Goal: Task Accomplishment & Management: Use online tool/utility

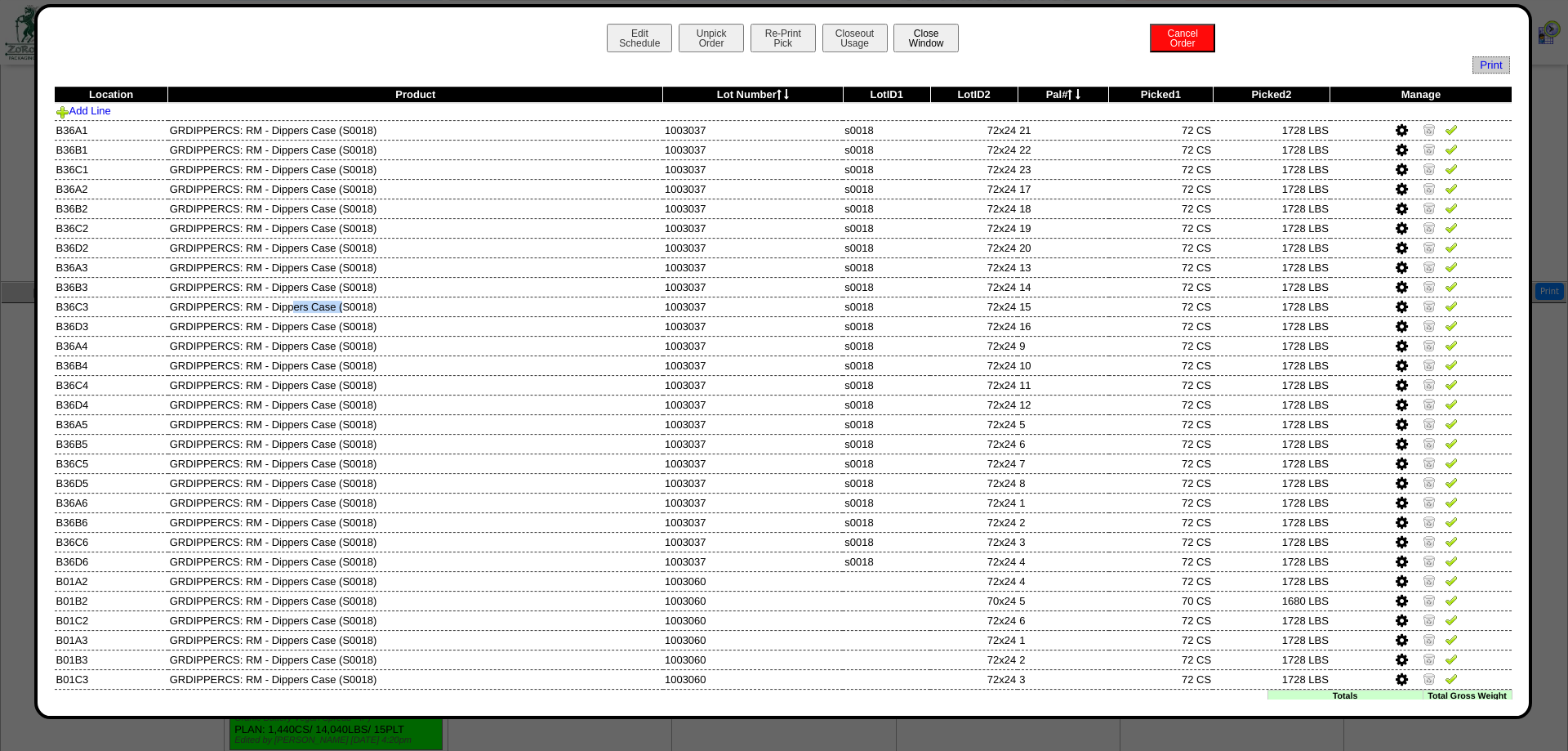
scroll to position [627, 0]
click at [917, 40] on button "Close Window" at bounding box center [926, 38] width 66 height 28
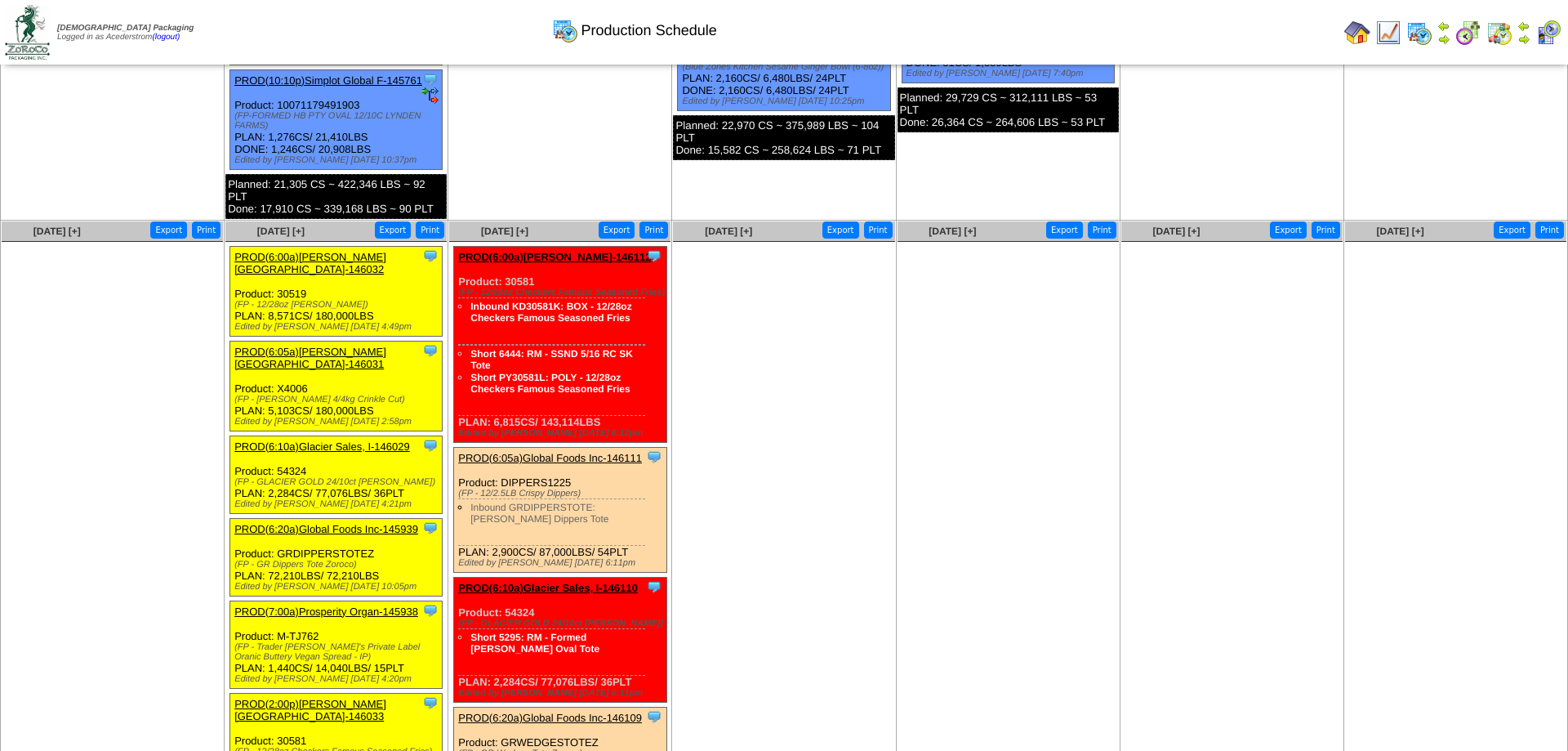
scroll to position [1084, 0]
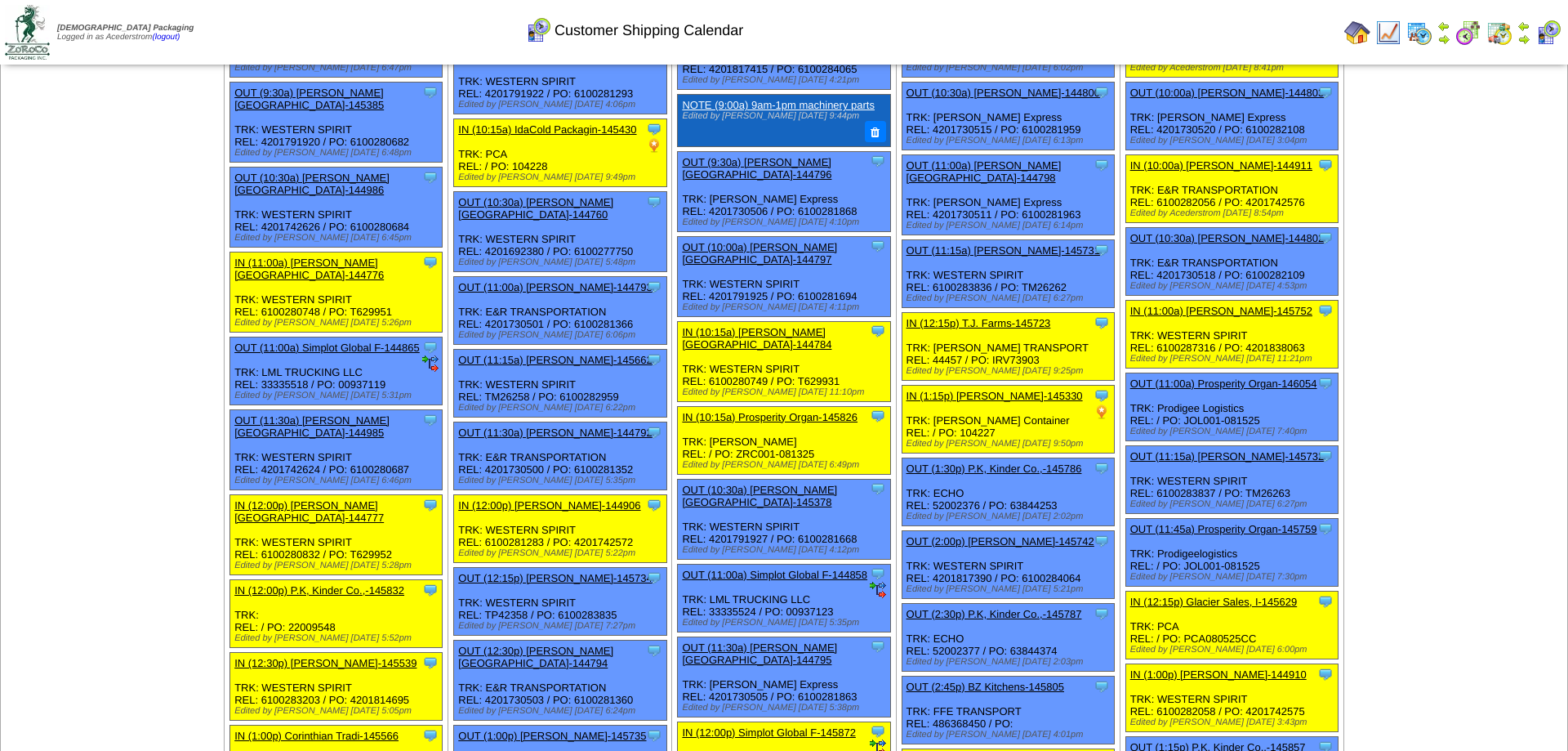
scroll to position [416, 0]
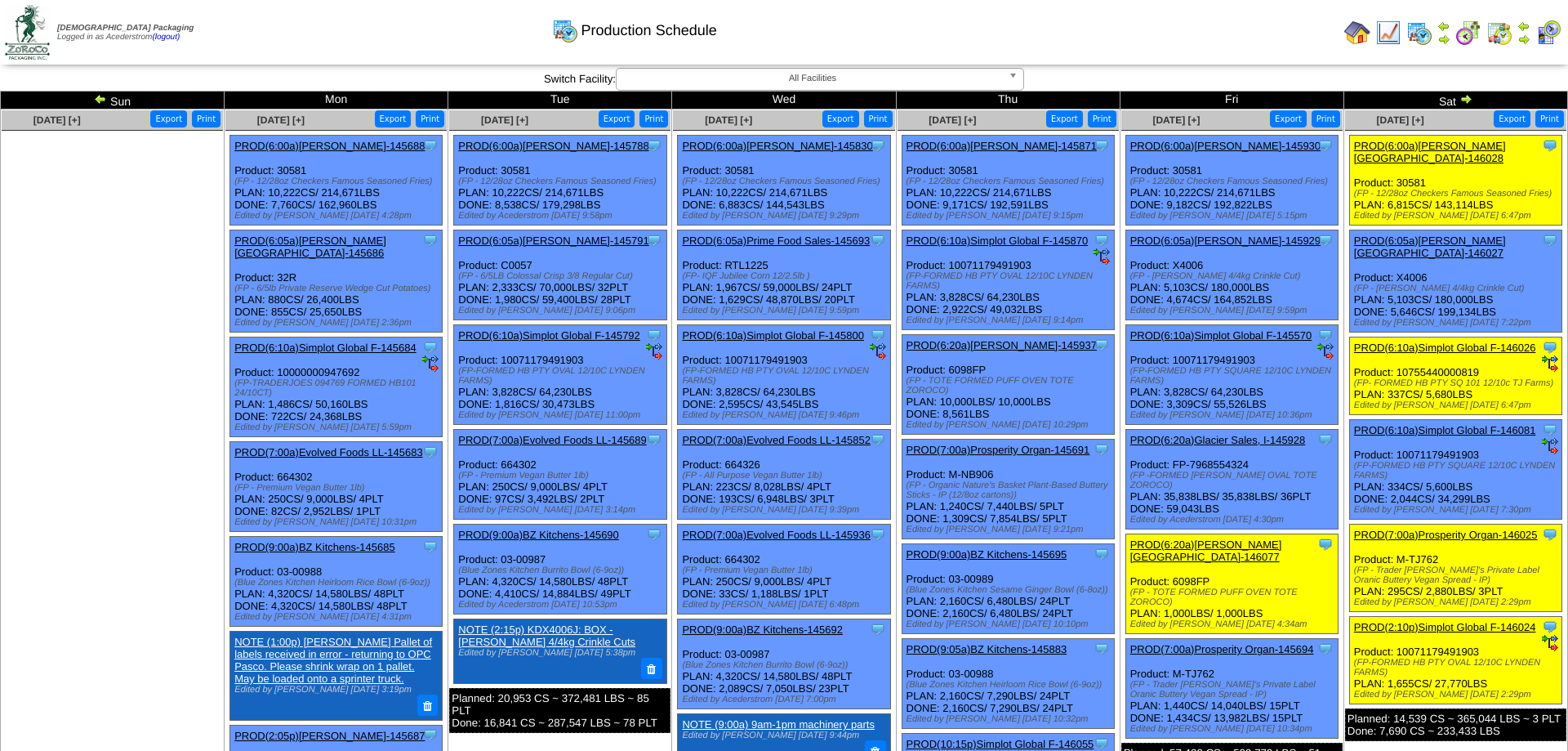
scroll to position [912, 0]
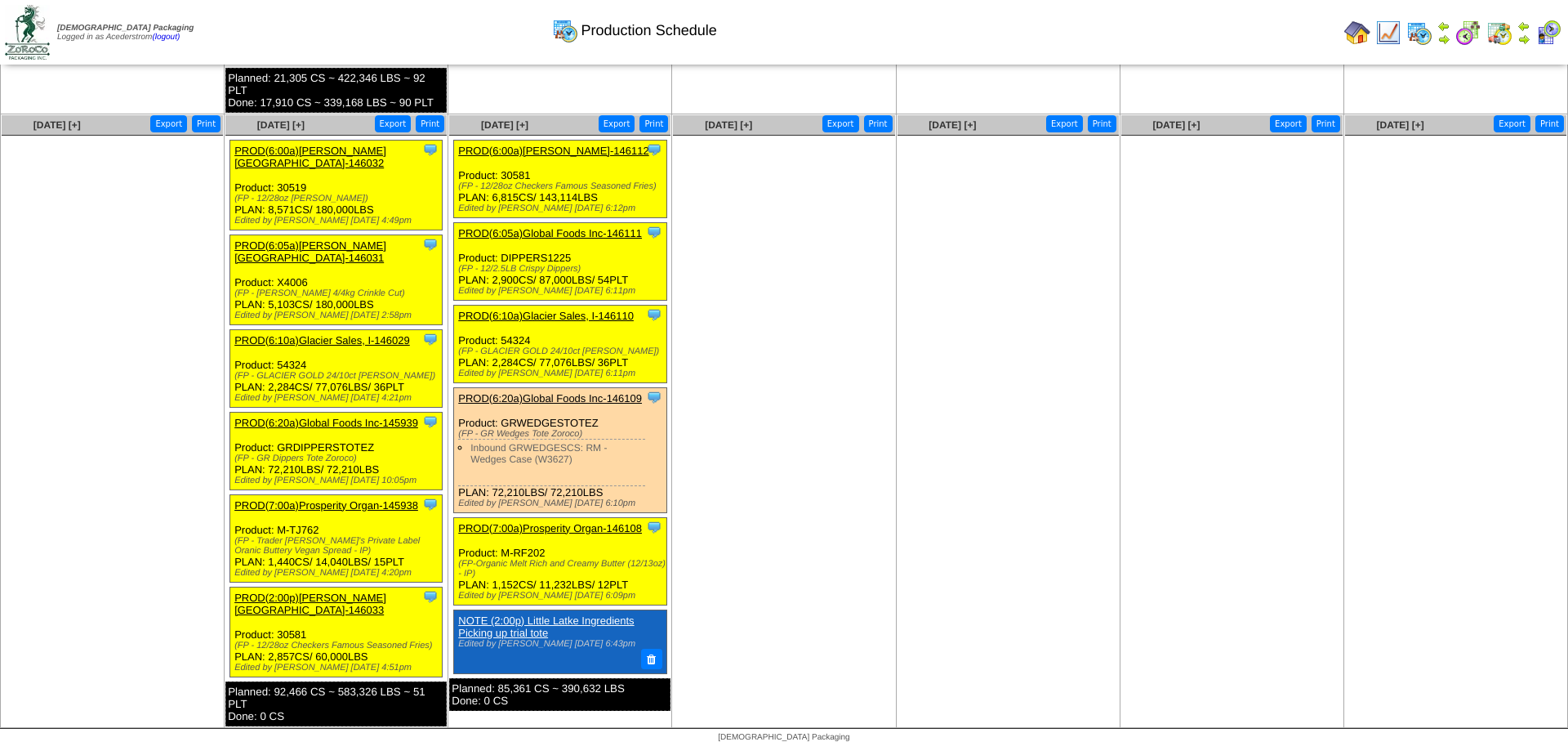
click at [584, 529] on link "PROD(7:00a)Prosperity Organ-146108" at bounding box center [551, 528] width 184 height 12
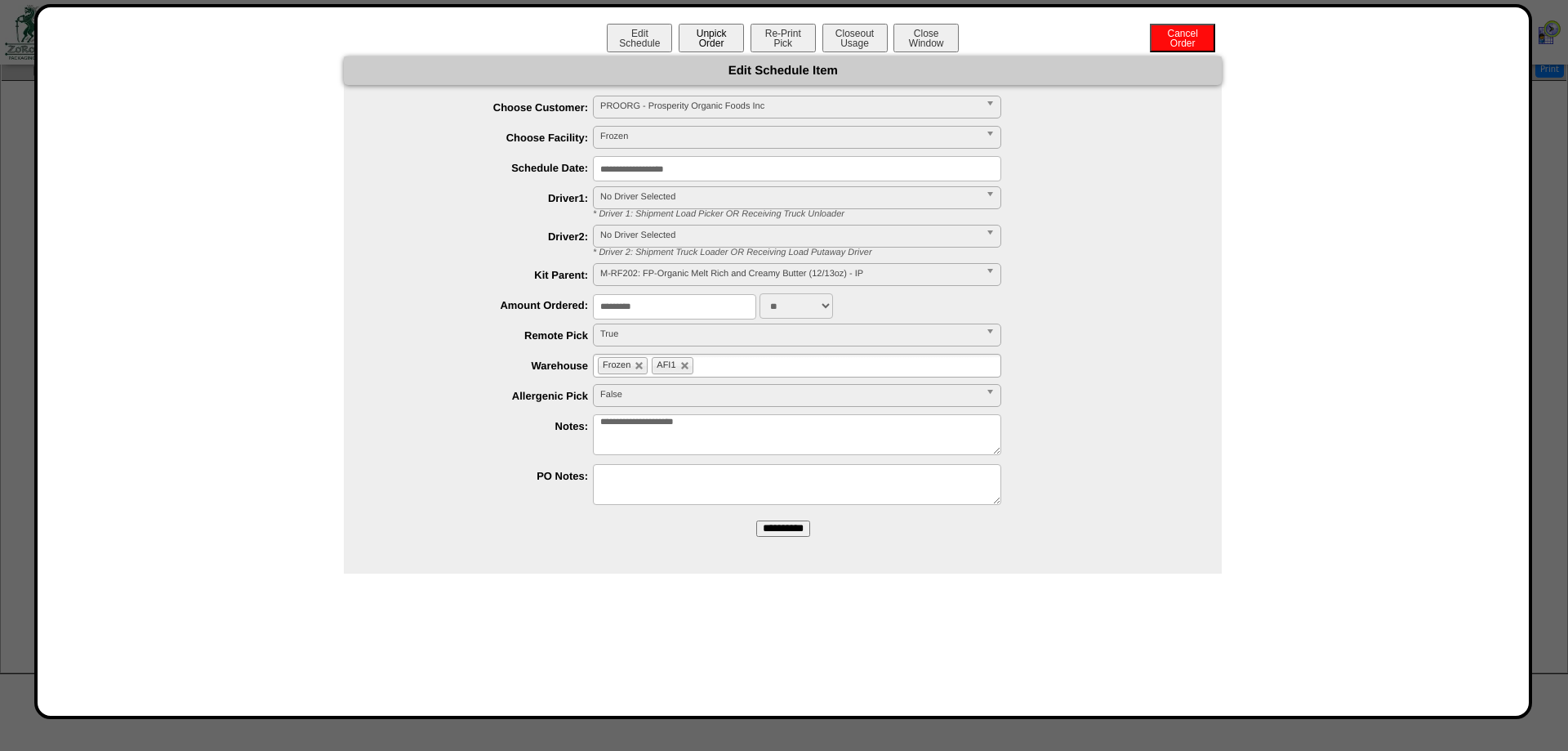
click at [715, 46] on button "Unpick Order" at bounding box center [712, 38] width 66 height 28
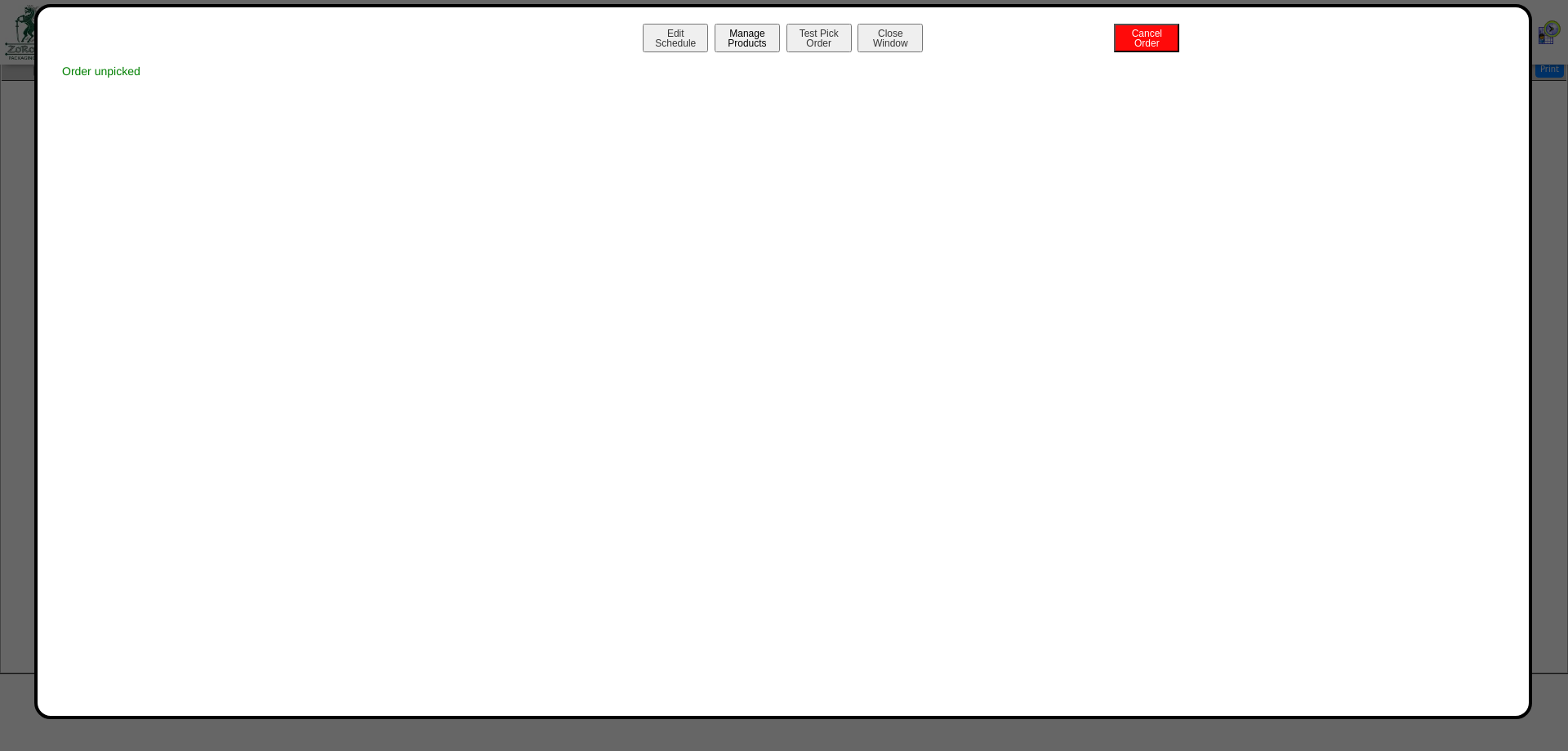
click at [754, 37] on button "Manage Products" at bounding box center [748, 38] width 66 height 28
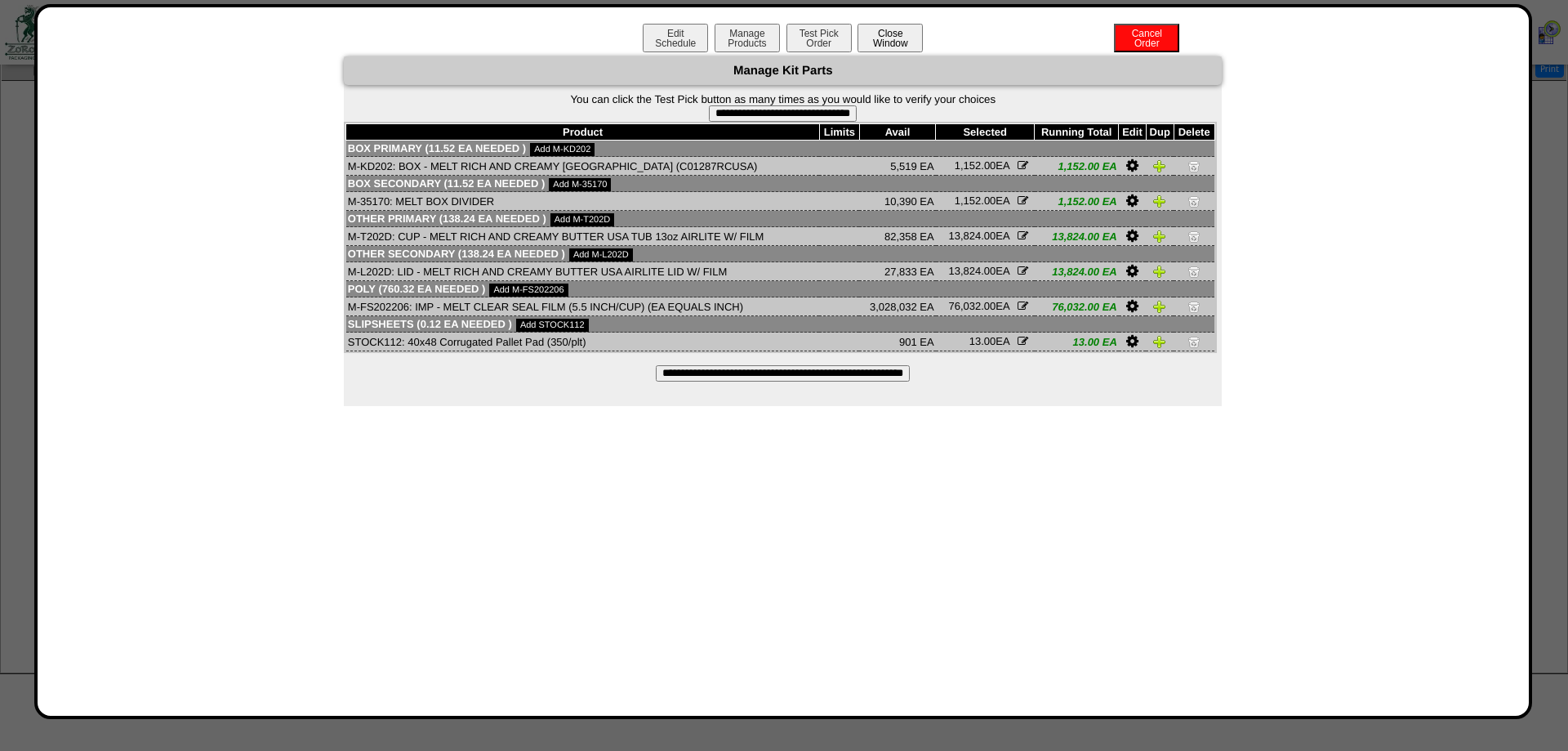
click at [893, 41] on button "Close Window" at bounding box center [891, 38] width 66 height 28
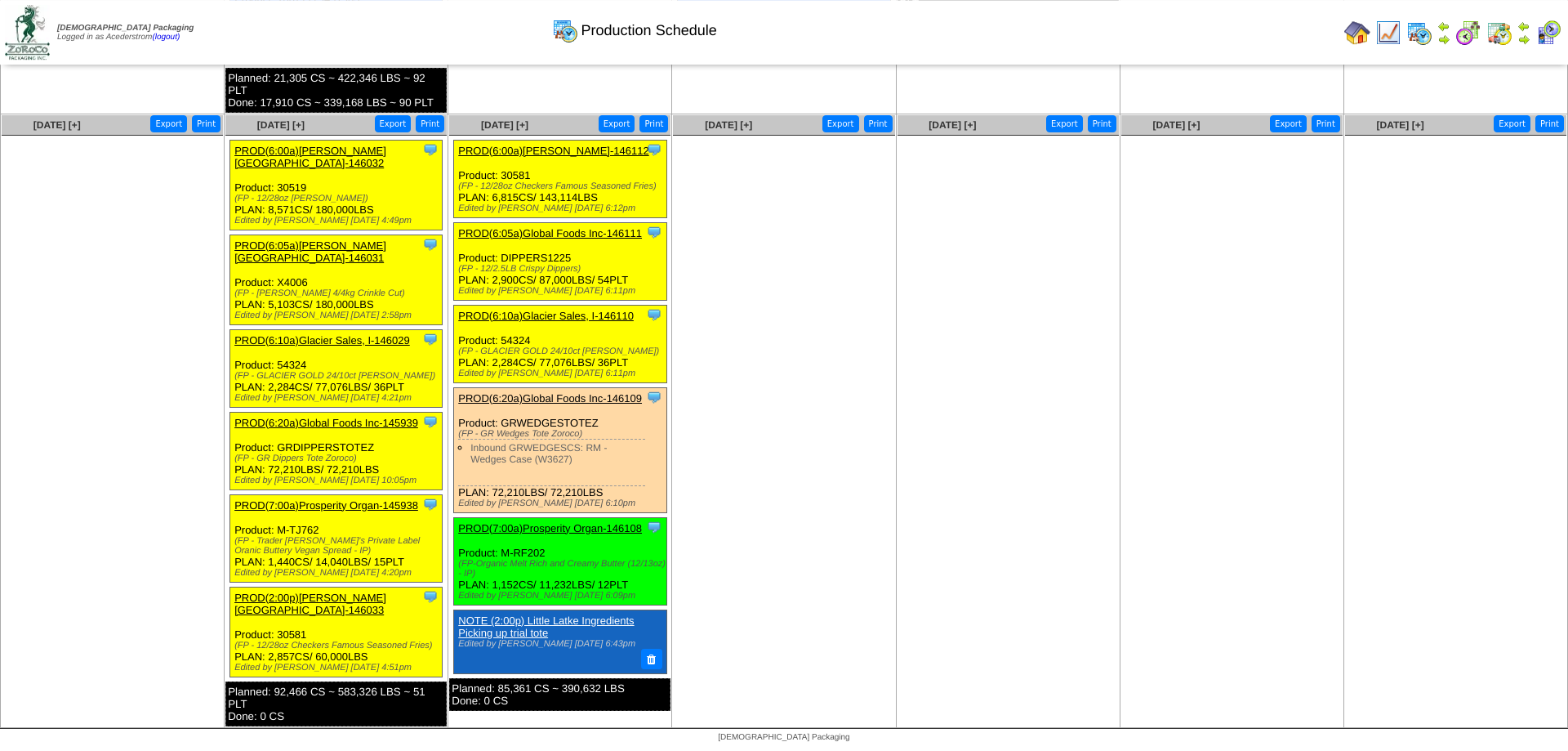
scroll to position [912, 0]
click at [577, 532] on link "PROD(7:00a)Prosperity Organ-146108" at bounding box center [551, 528] width 184 height 12
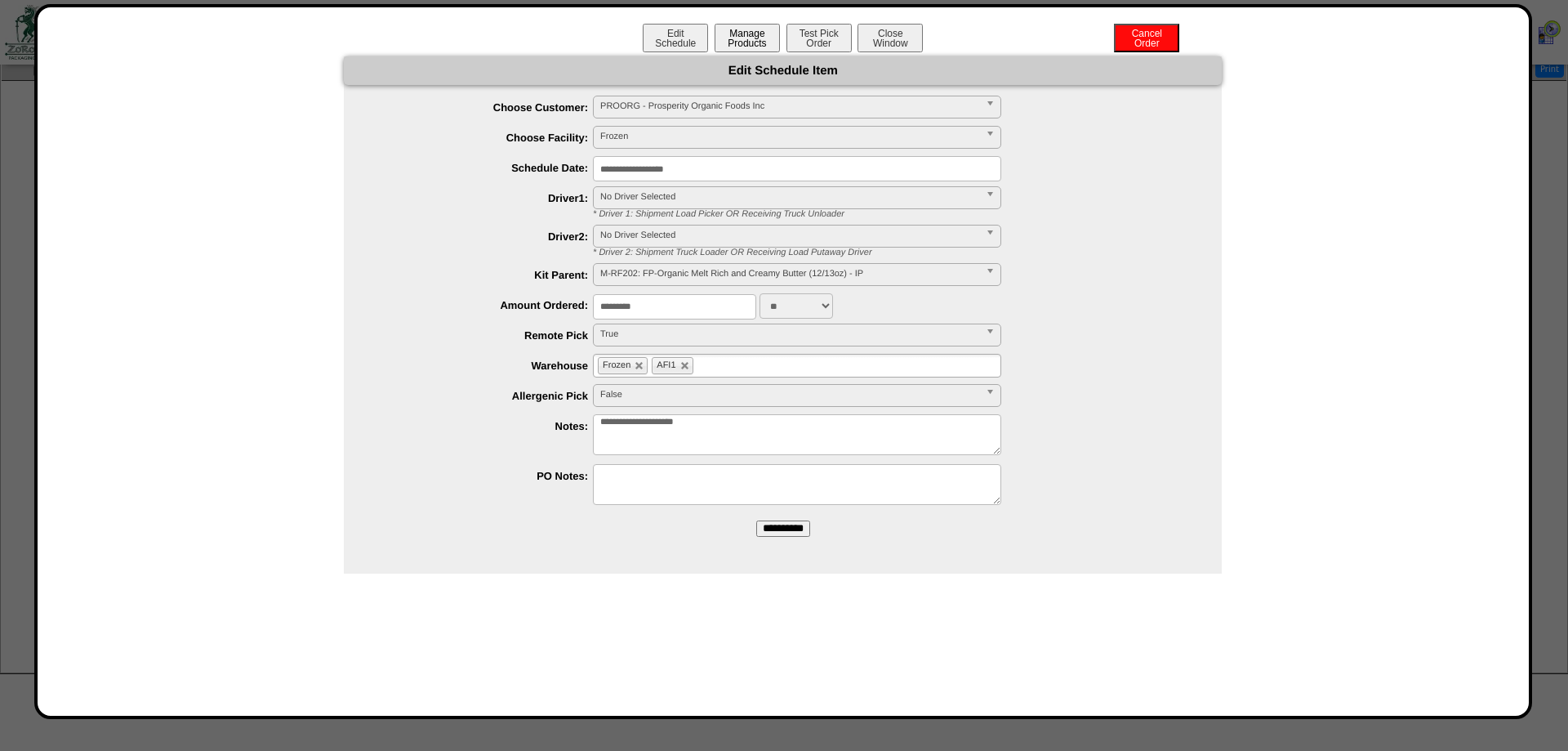
click at [779, 48] on button "Manage Products" at bounding box center [748, 38] width 66 height 28
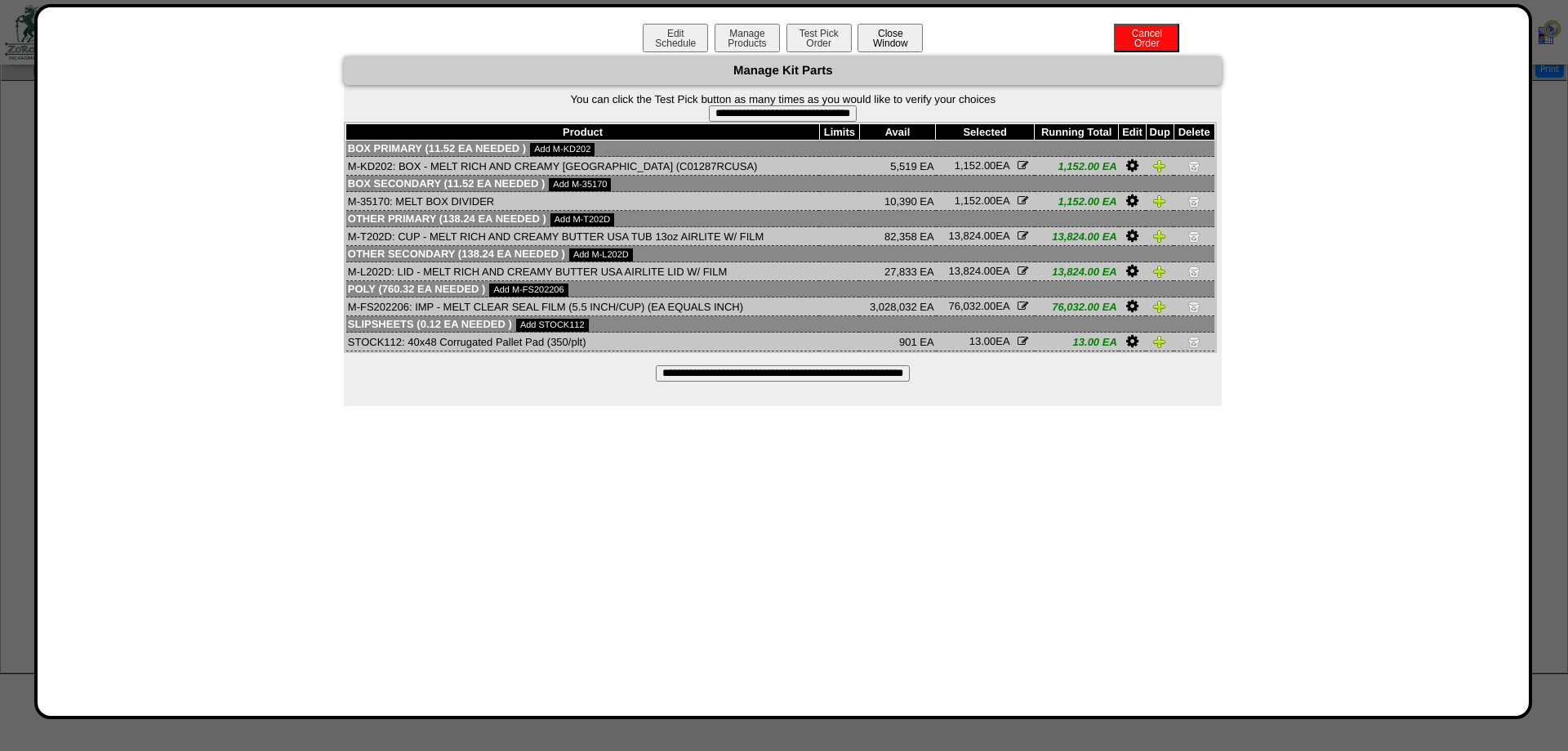
click at [907, 44] on button "Close Window" at bounding box center [891, 38] width 66 height 28
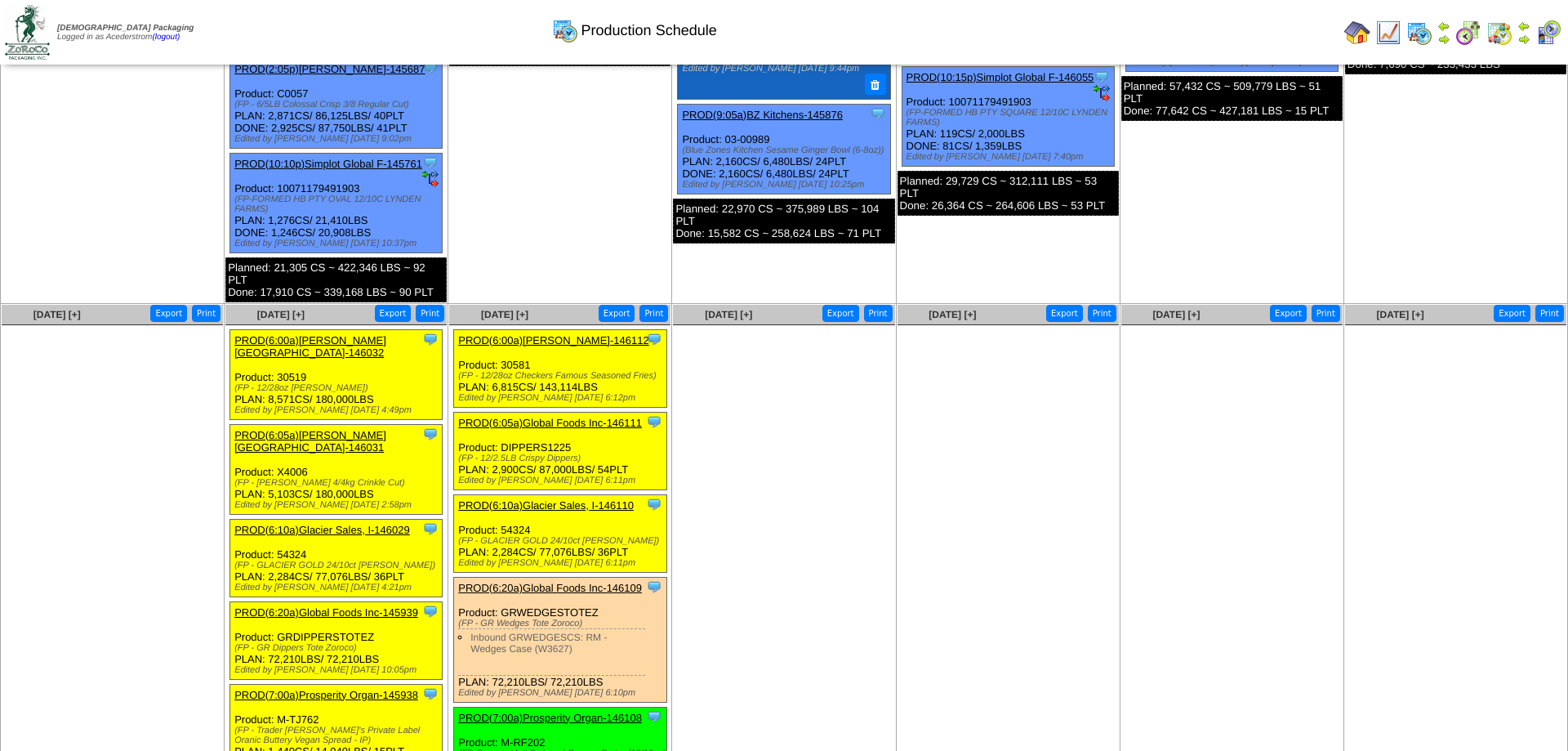
scroll to position [912, 0]
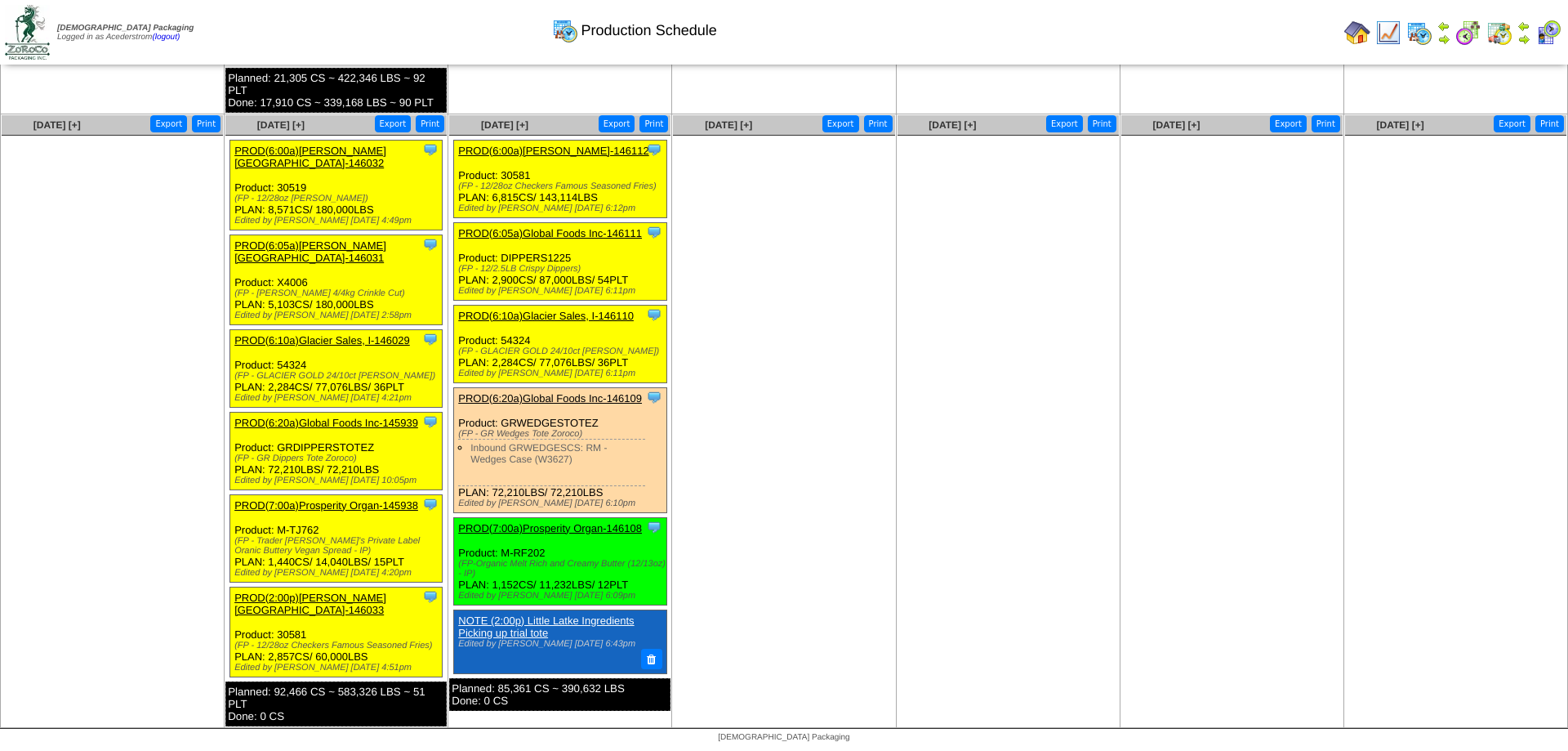
click at [342, 499] on link "PROD(7:00a)Prosperity Organ-145938" at bounding box center [327, 505] width 184 height 12
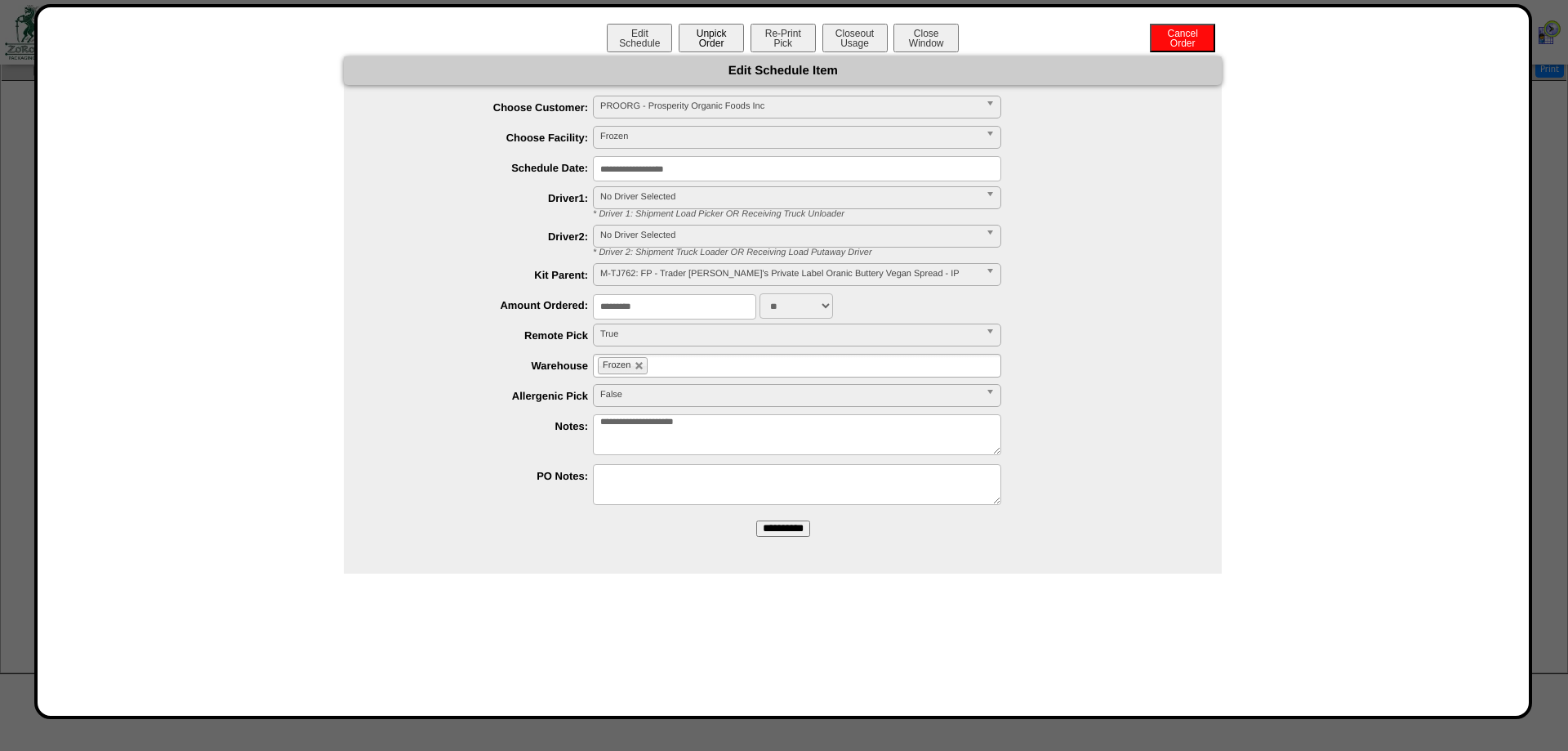
click at [720, 40] on button "Unpick Order" at bounding box center [712, 38] width 66 height 28
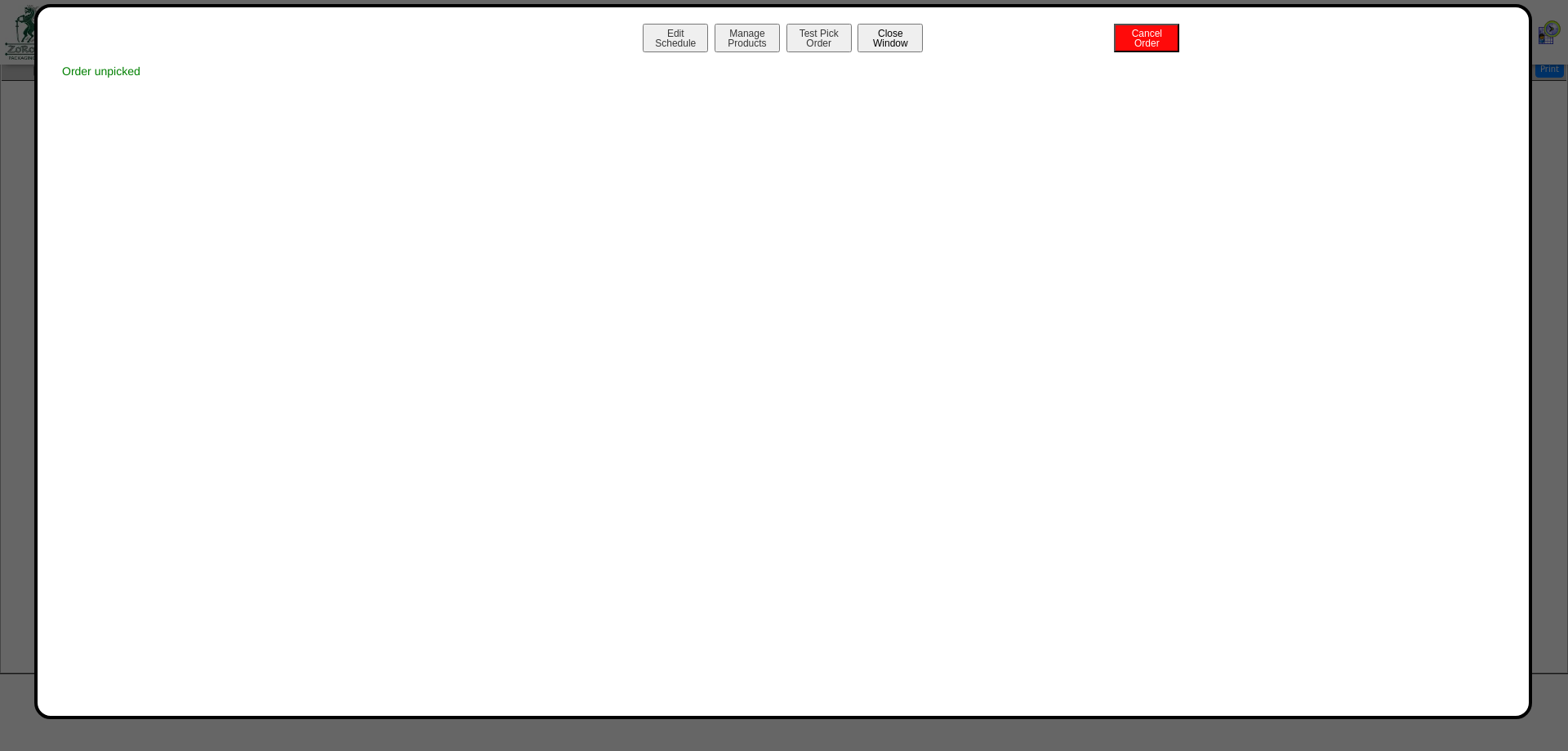
click at [881, 41] on button "Close Window" at bounding box center [891, 38] width 66 height 28
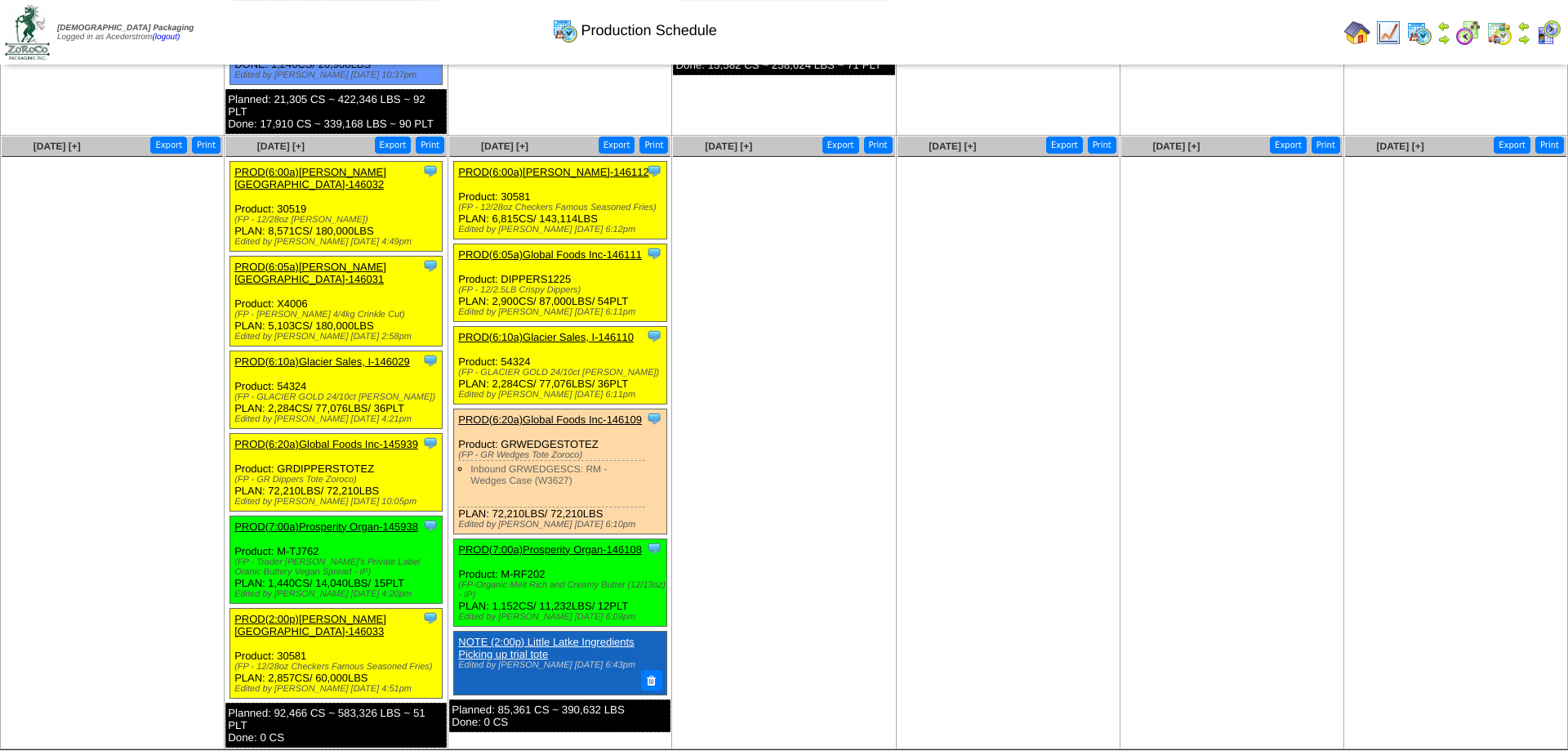
scroll to position [912, 0]
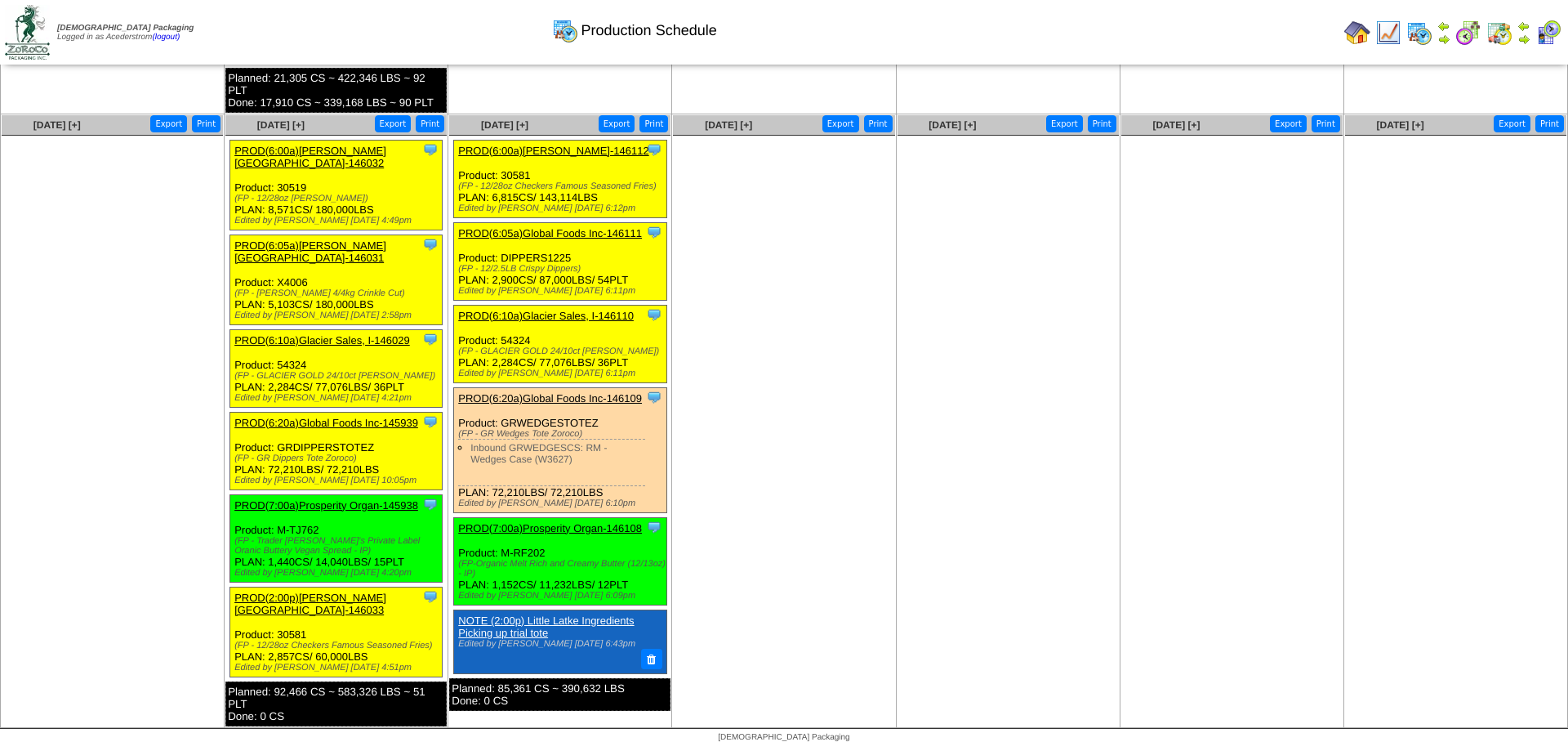
drag, startPoint x: 502, startPoint y: 417, endPoint x: 598, endPoint y: 418, distance: 96.0
click at [598, 418] on div "Clone Item PROD(6:20a)Global Foods Inc-146109 Global Foods Inc ScheduleID: 1461…" at bounding box center [560, 449] width 212 height 125
copy div "GRWEDGESTOTEZ"
click at [275, 119] on span "Aug 18 [+]" at bounding box center [281, 125] width 47 height 11
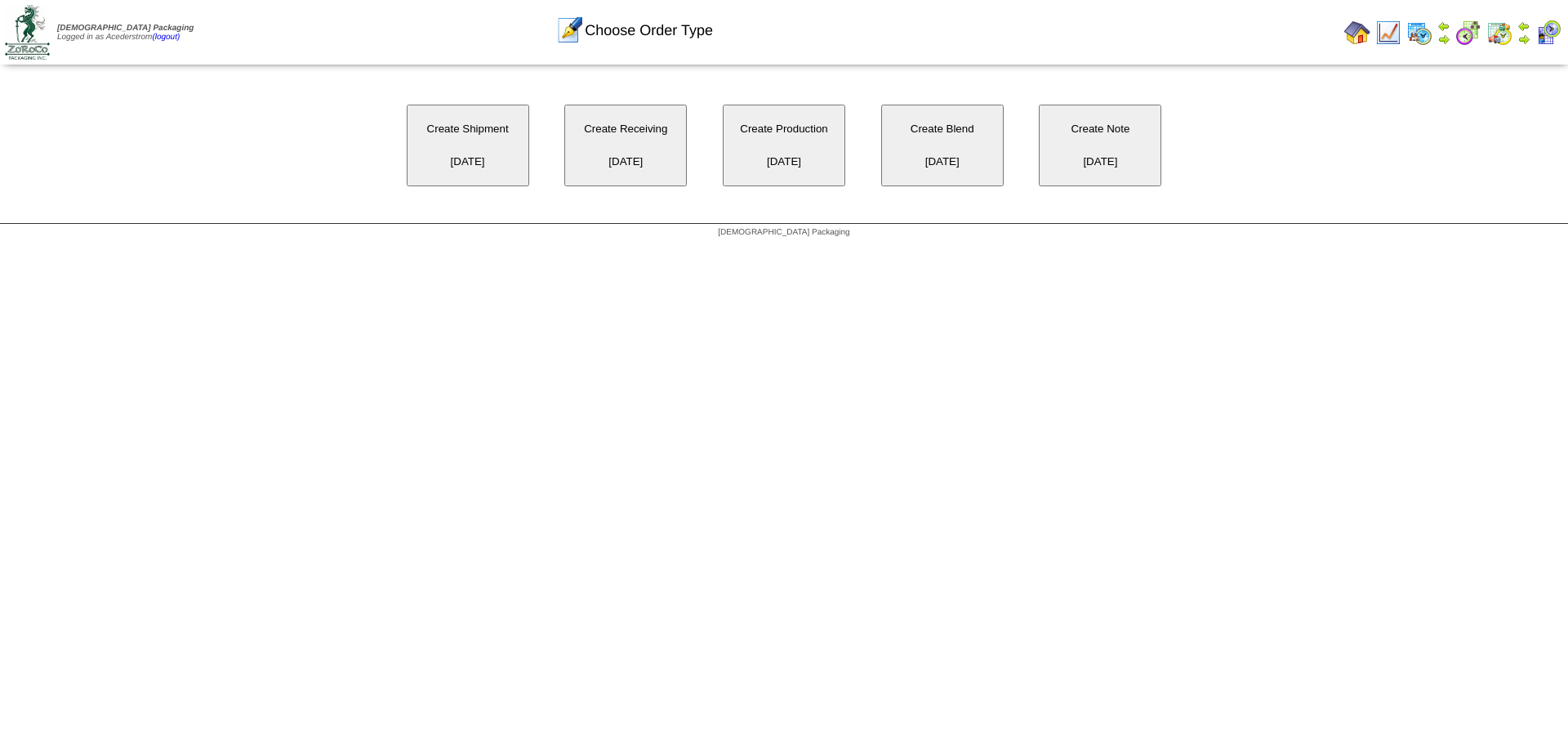
click at [799, 147] on button "Create Production [DATE]" at bounding box center [784, 145] width 122 height 82
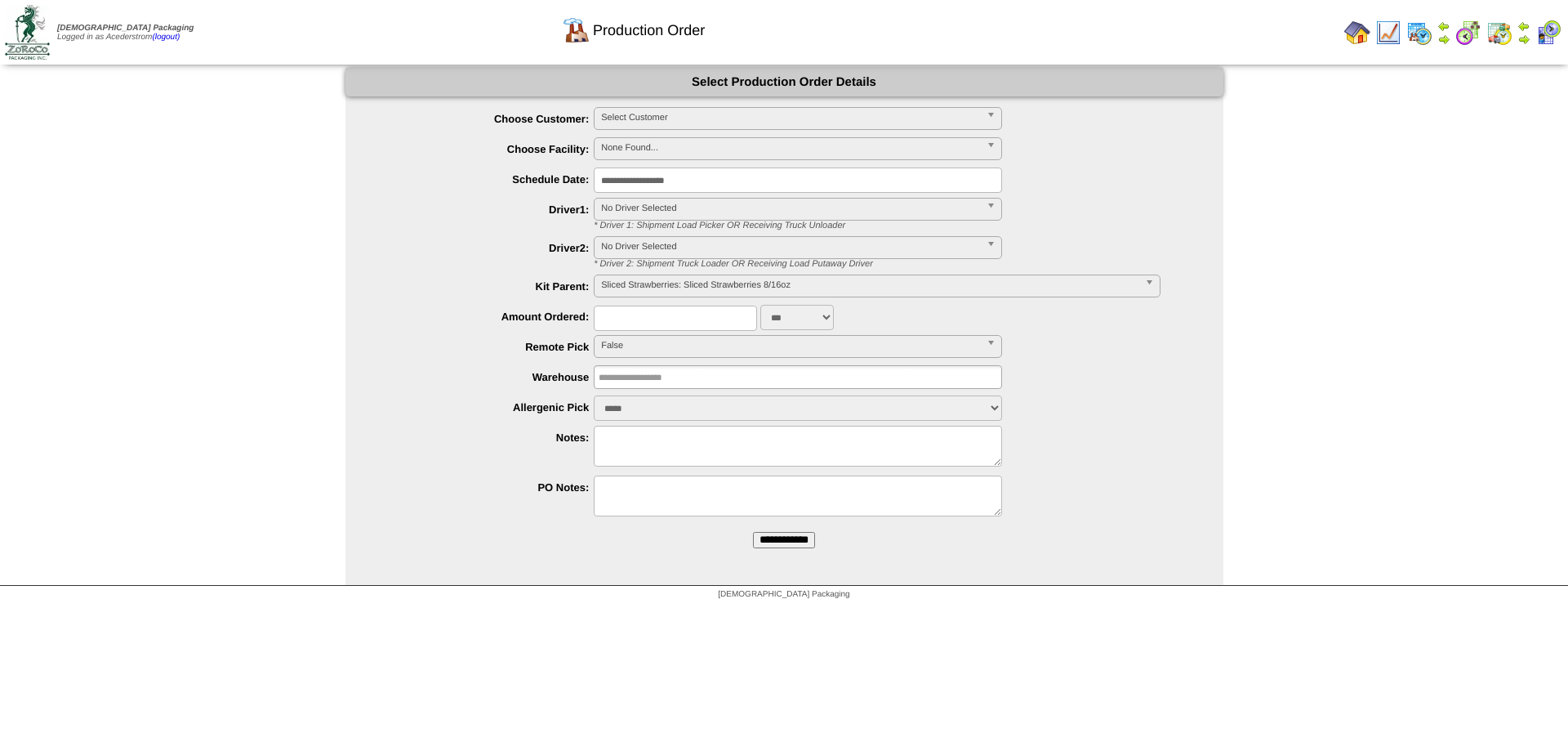
click at [665, 117] on span "Select Customer" at bounding box center [790, 117] width 379 height 20
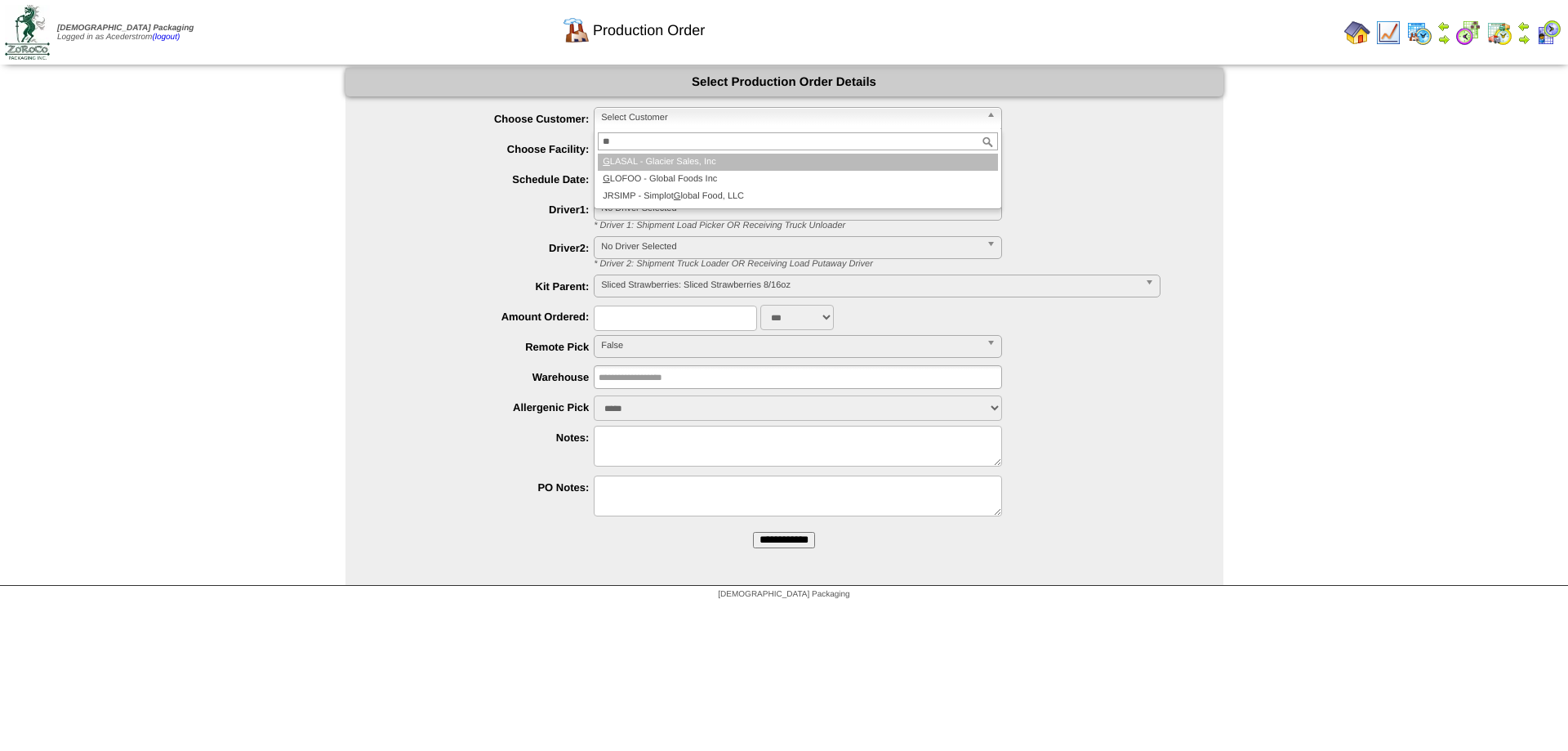
type input "***"
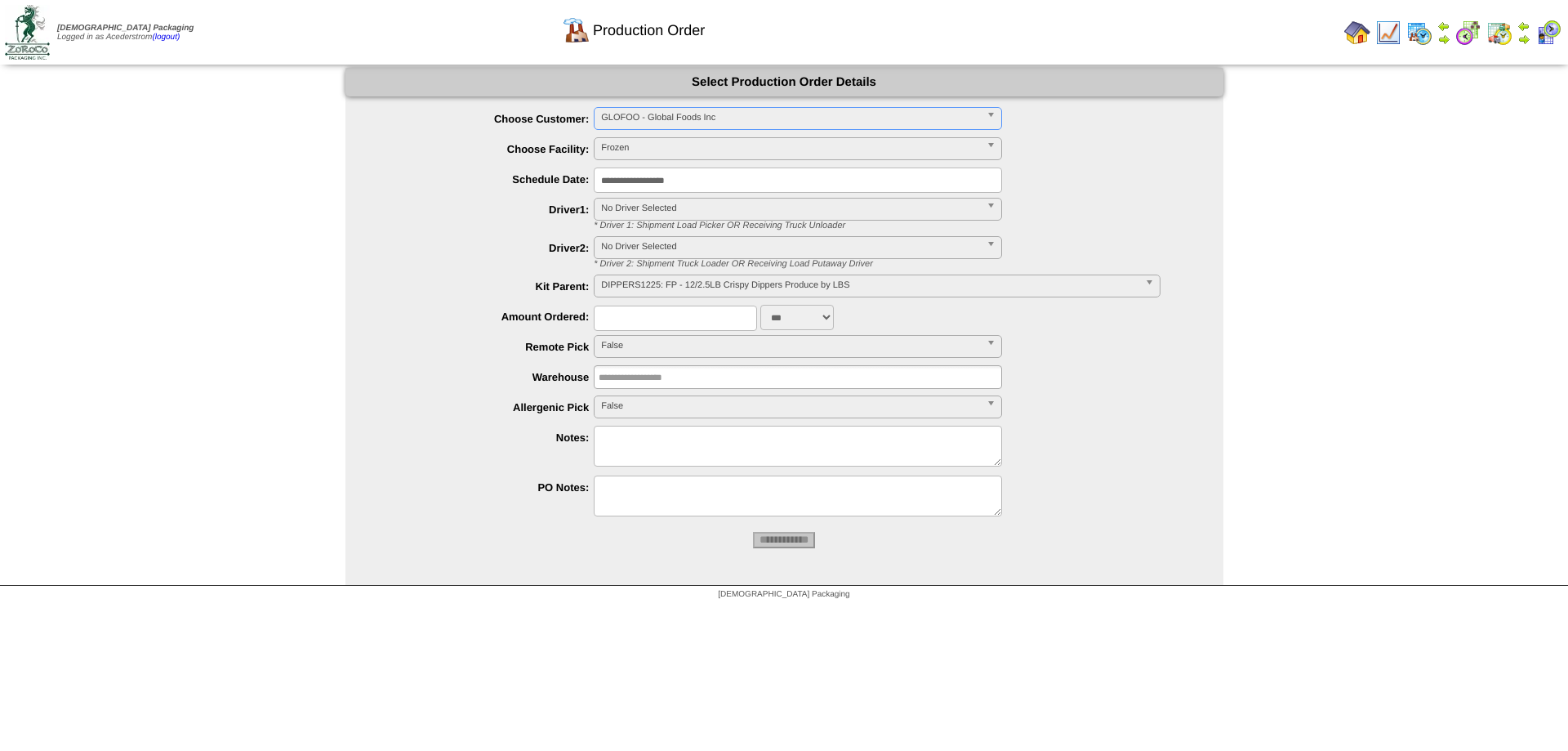
click at [649, 292] on span "DIPPERS1225: FP - 12/2.5LB Crispy Dippers Produce by LBS" at bounding box center [869, 285] width 536 height 20
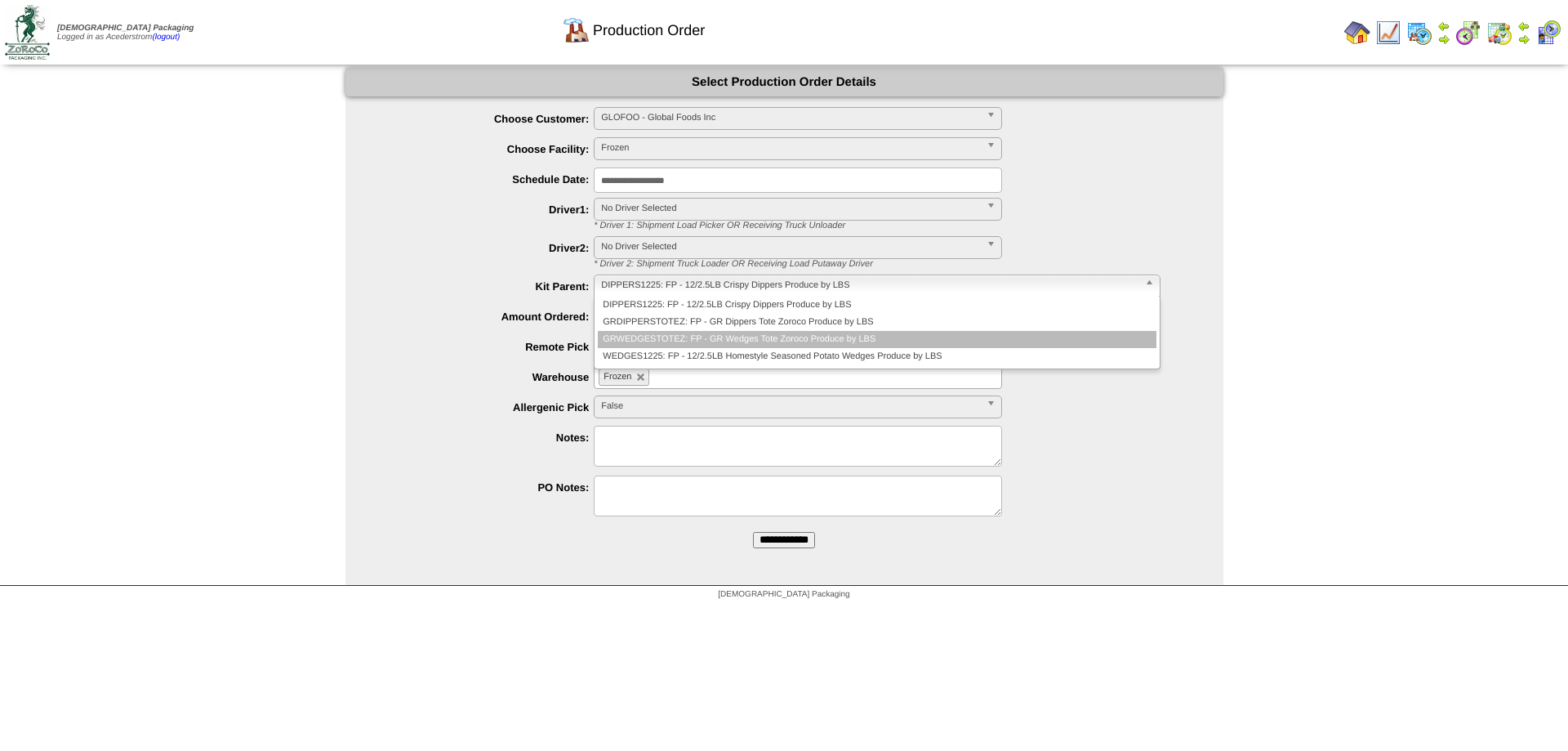
click at [673, 334] on li "GRWEDGESTOTEZ: FP - GR Wedges Tote Zoroco Produce by LBS" at bounding box center [877, 339] width 558 height 17
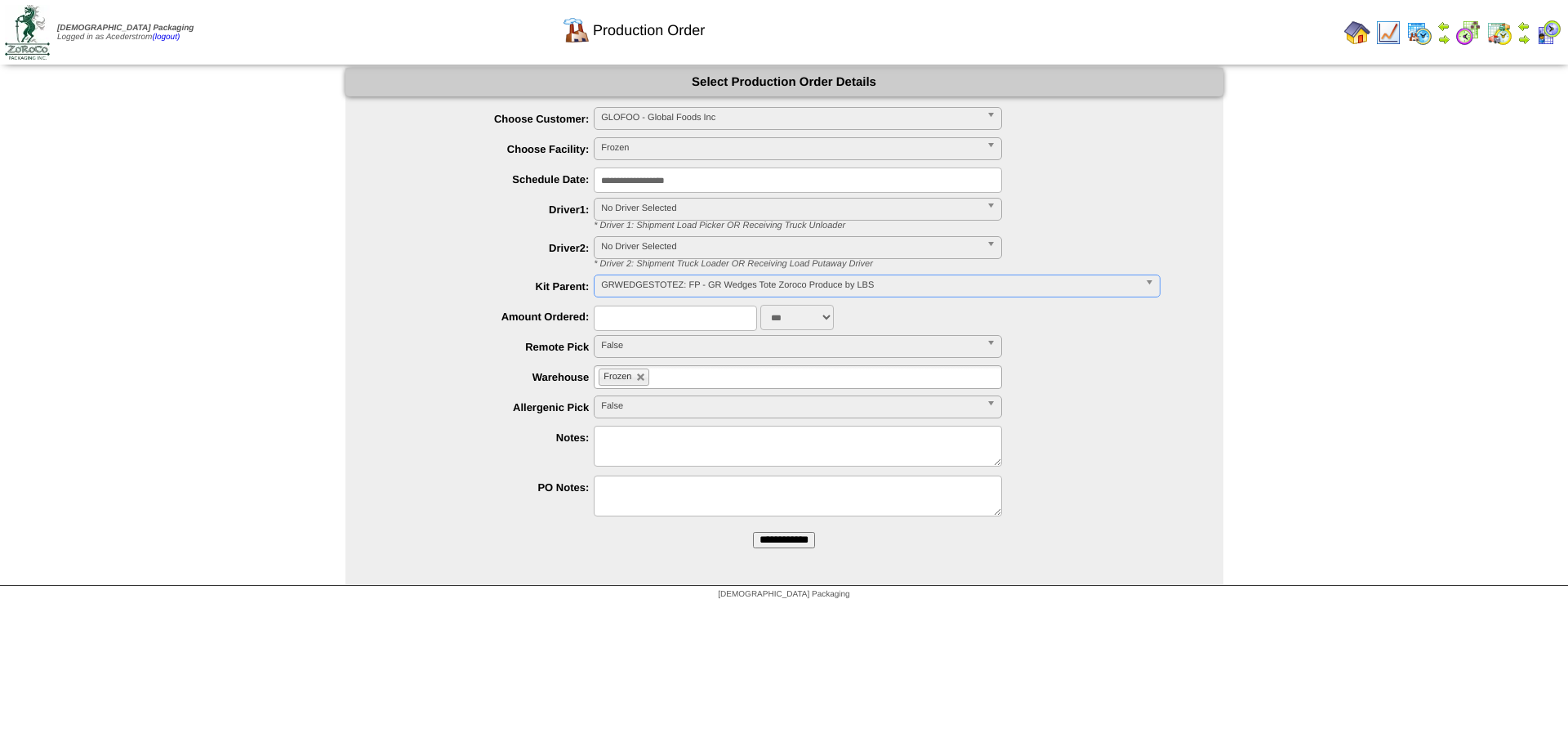
click at [687, 184] on input "**********" at bounding box center [798, 180] width 409 height 25
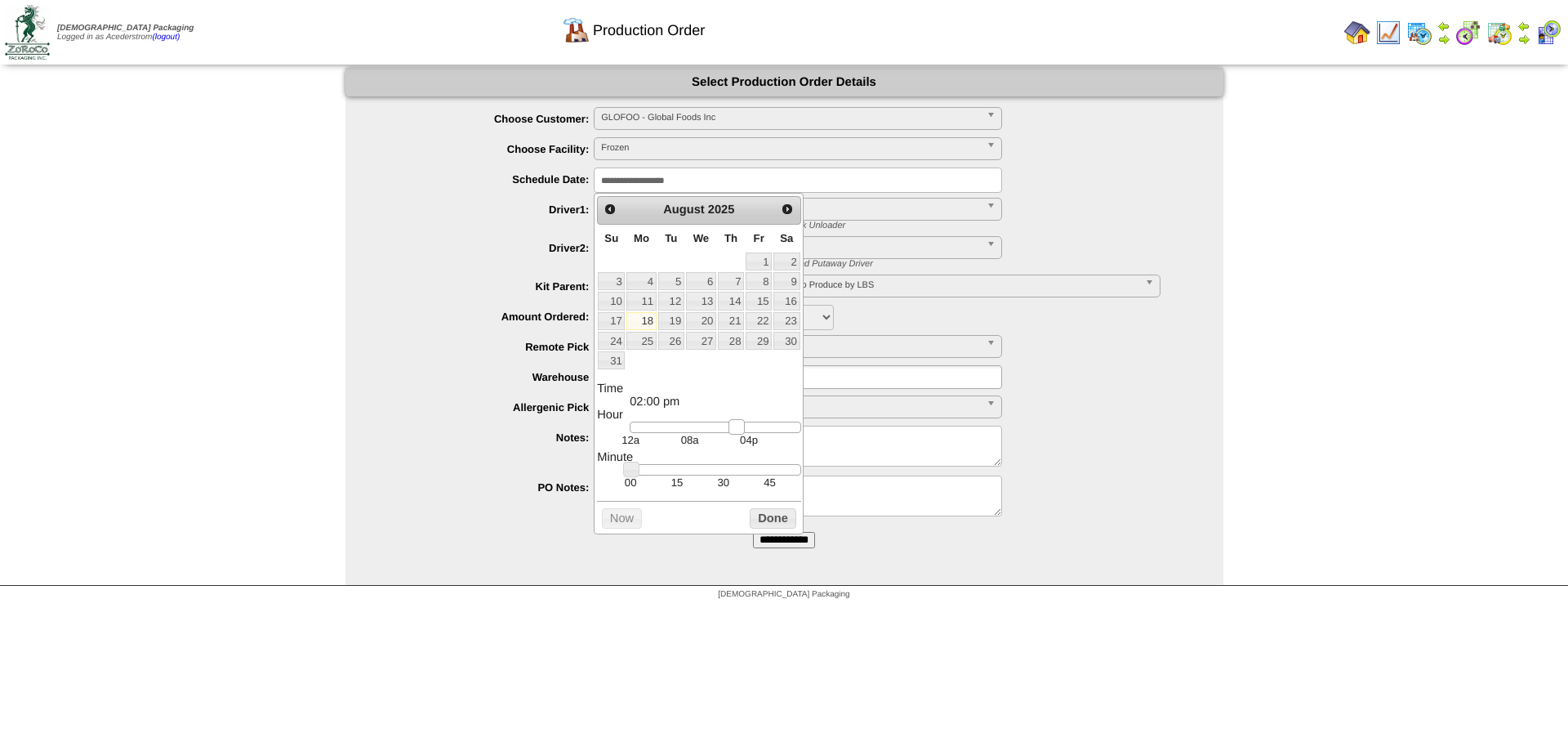
drag, startPoint x: 717, startPoint y: 433, endPoint x: 736, endPoint y: 436, distance: 19.2
click at [736, 433] on div at bounding box center [715, 428] width 171 height 11
type input "**********"
click at [687, 476] on div at bounding box center [715, 470] width 171 height 11
click at [772, 523] on button "Done" at bounding box center [772, 519] width 46 height 21
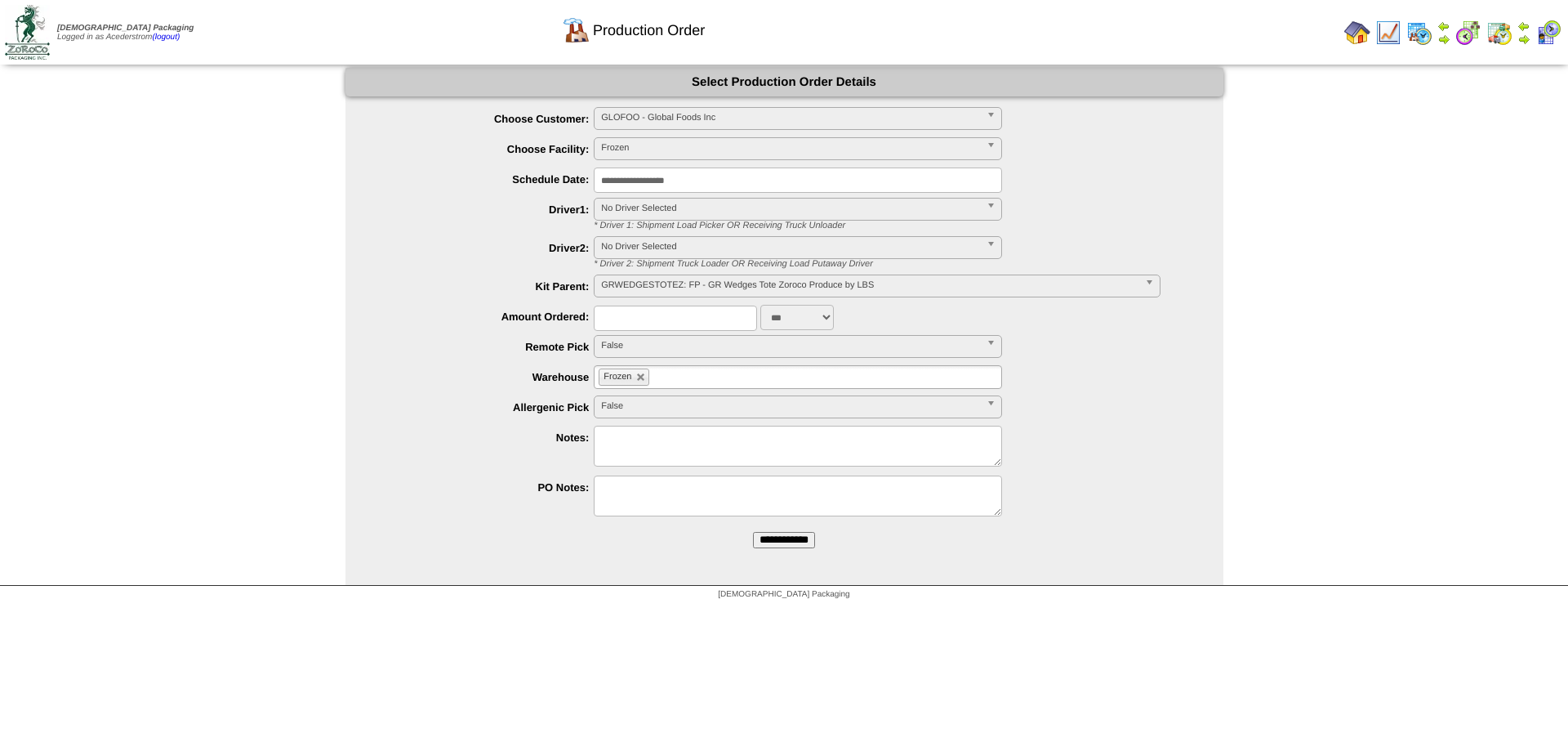
click at [670, 308] on input "text" at bounding box center [675, 318] width 163 height 25
type input "*****"
click at [660, 434] on textarea at bounding box center [798, 446] width 409 height 40
type textarea "**********"
click at [768, 542] on input "**********" at bounding box center [784, 540] width 62 height 16
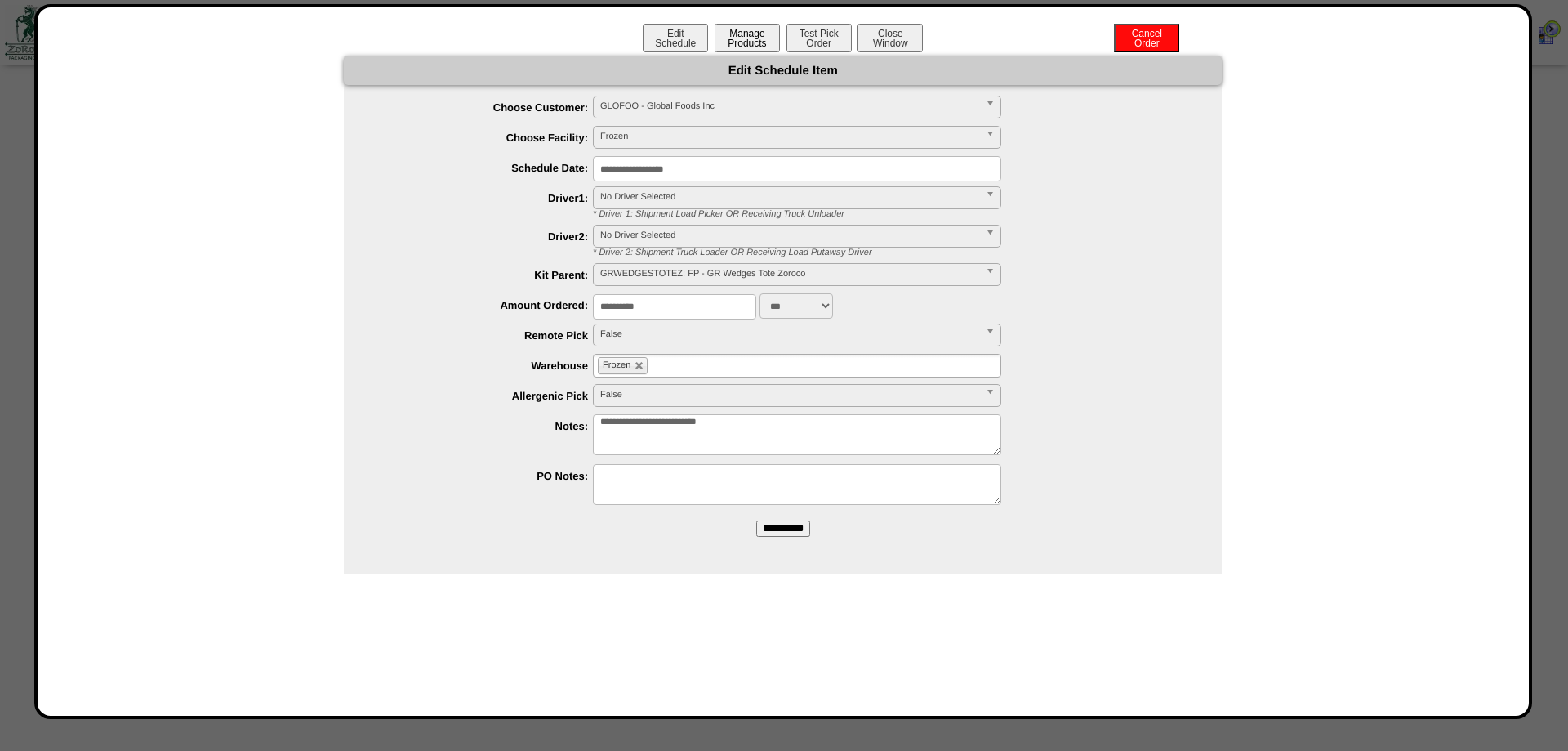
click at [736, 30] on button "Manage Products" at bounding box center [748, 38] width 66 height 28
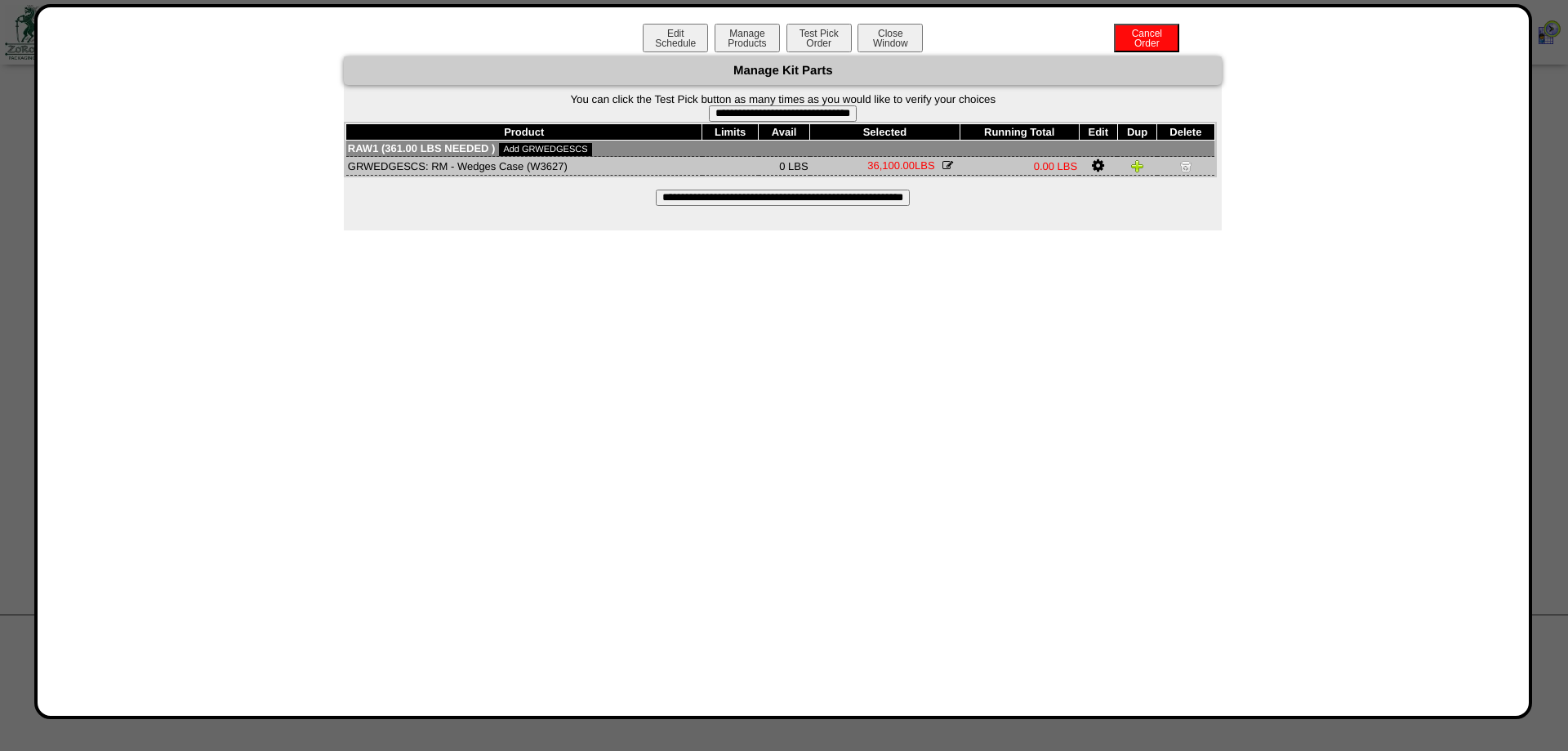
click at [864, 206] on input "**********" at bounding box center [783, 197] width 254 height 16
click at [901, 40] on button "Close Window" at bounding box center [891, 38] width 66 height 28
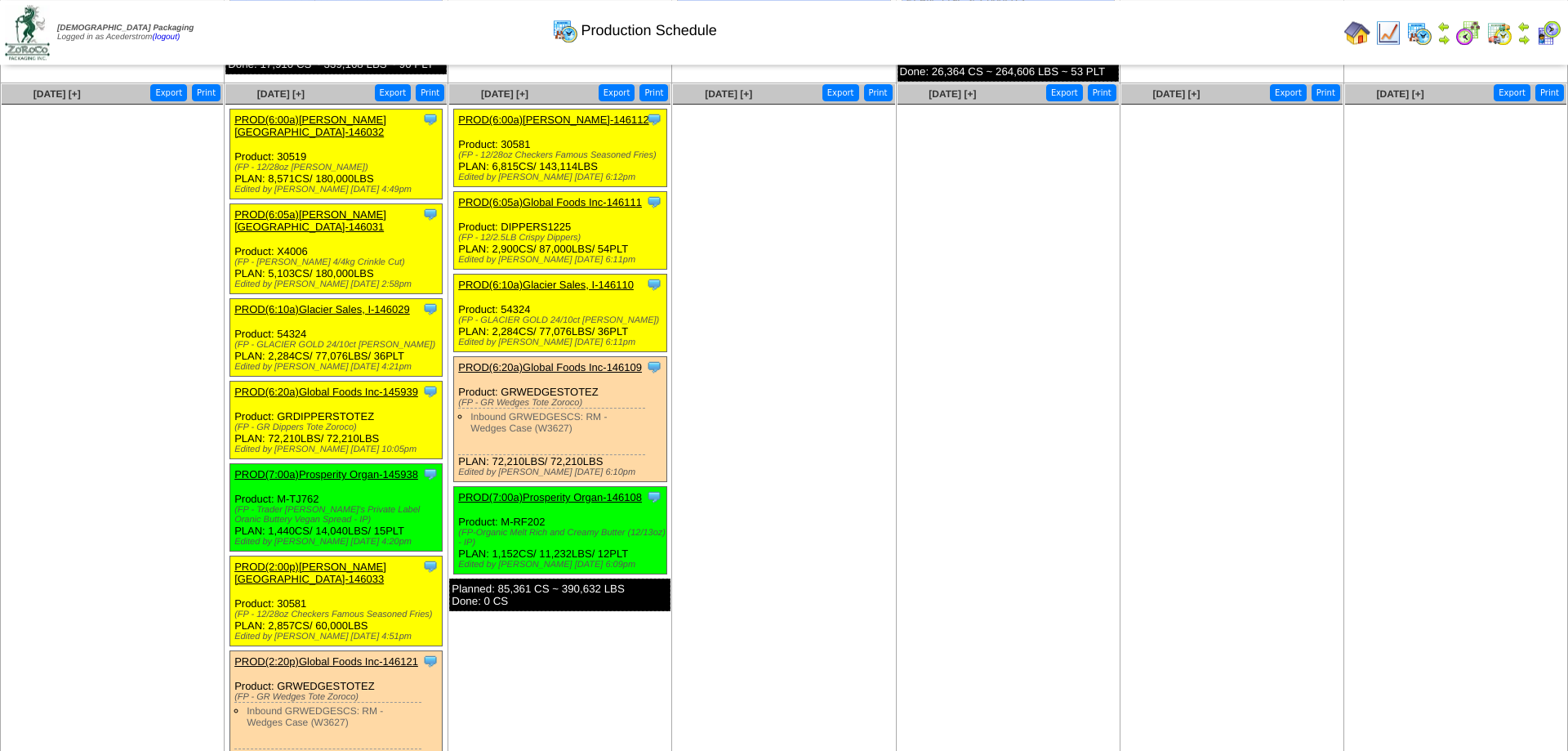
scroll to position [834, 0]
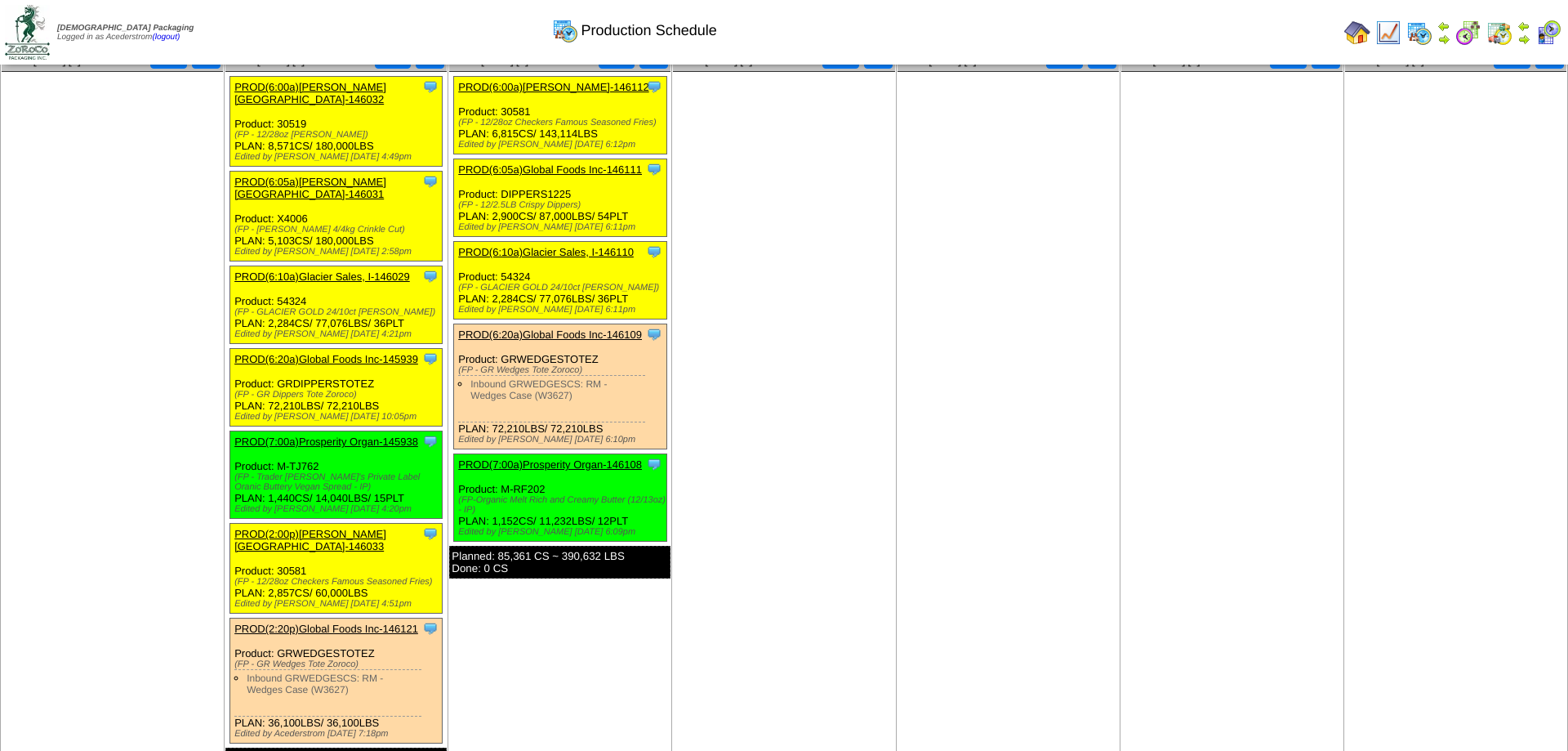
click at [575, 176] on link "PROD(6:05a)Global Foods Inc-146111" at bounding box center [551, 169] width 184 height 12
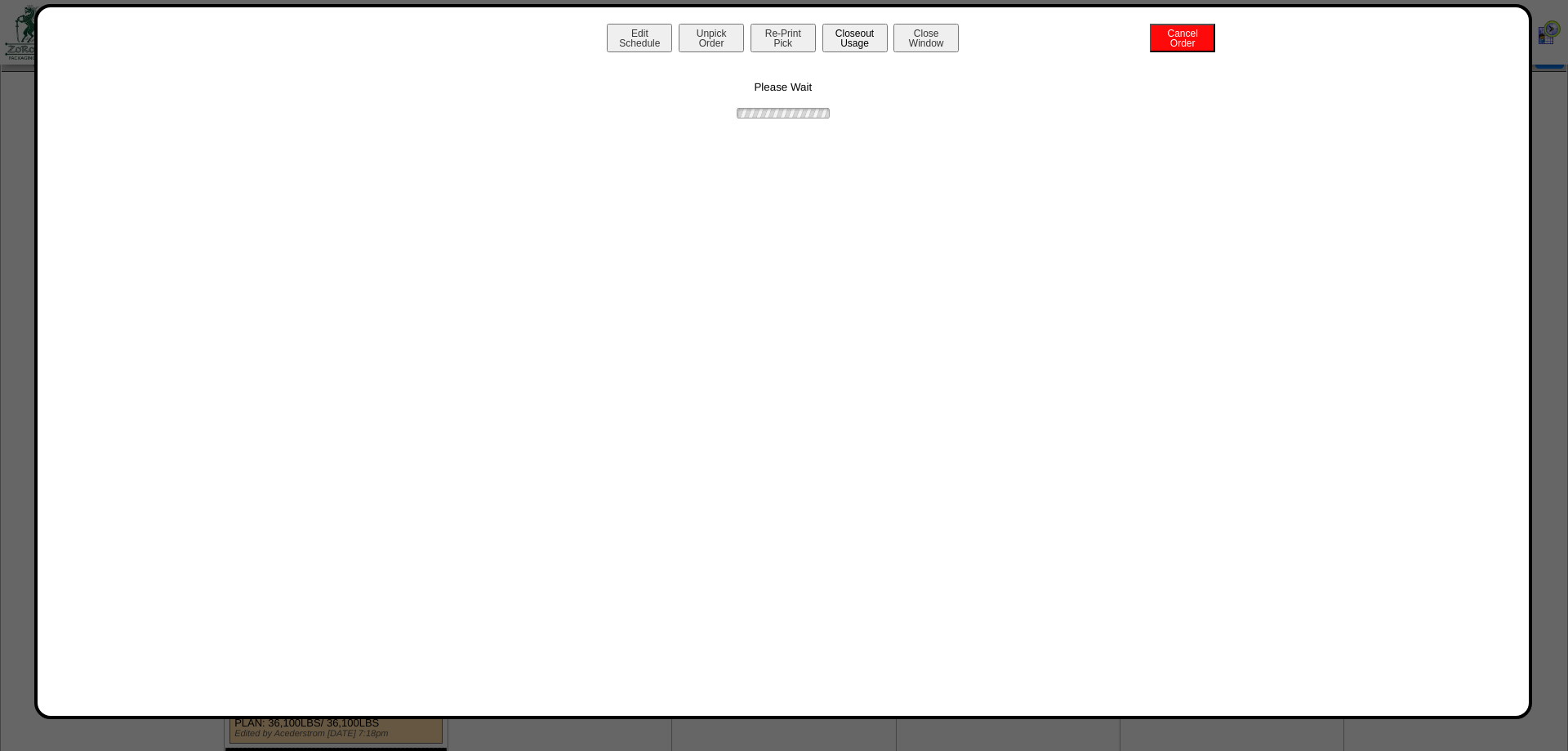
click at [877, 35] on button "Closeout Usage" at bounding box center [856, 38] width 66 height 28
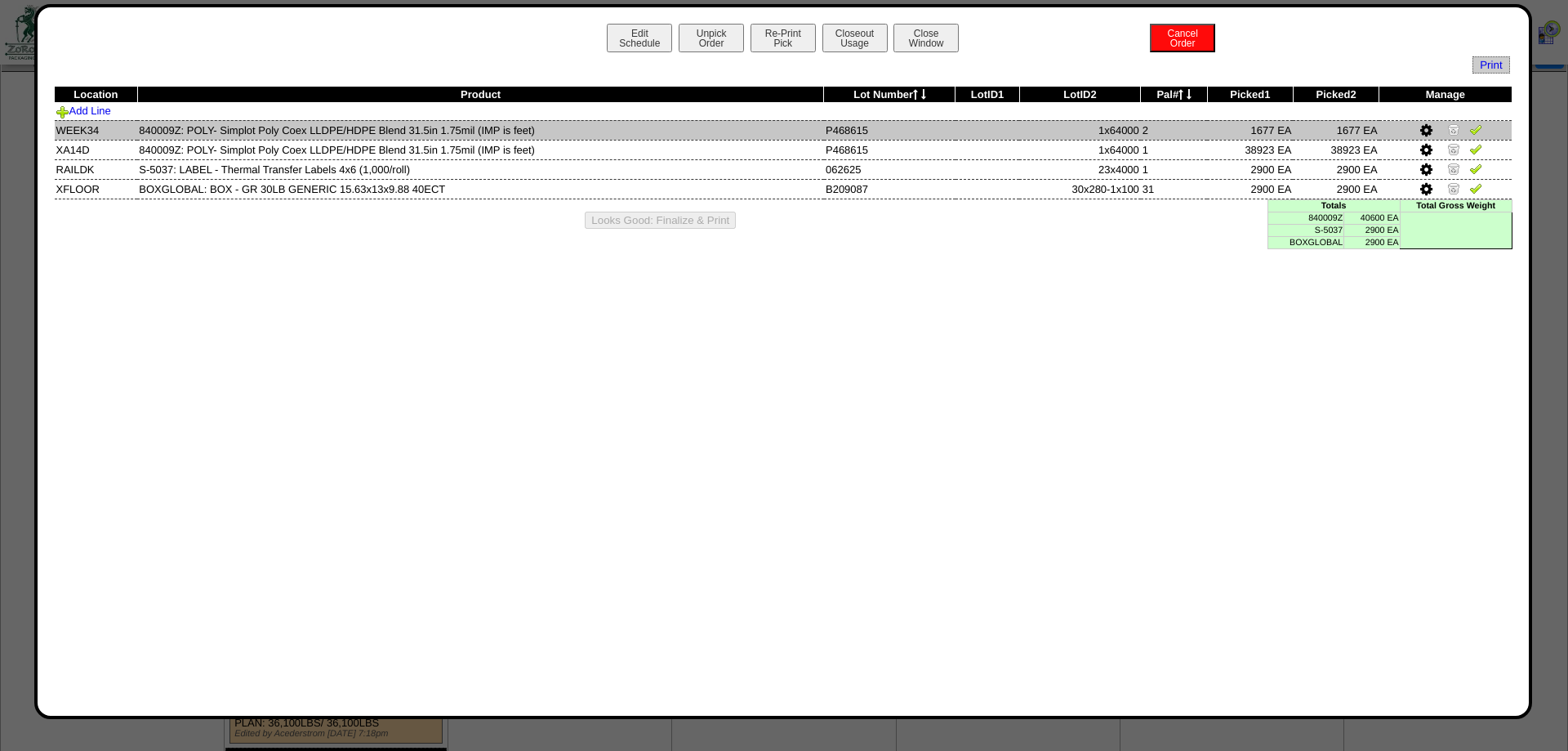
click at [172, 131] on td "840009Z: POLY- Simplot Poly Coex LLDPE/HDPE Blend 31.5in 1.75mil (IMP is feet)" at bounding box center [480, 130] width 687 height 20
copy td "840009Z"
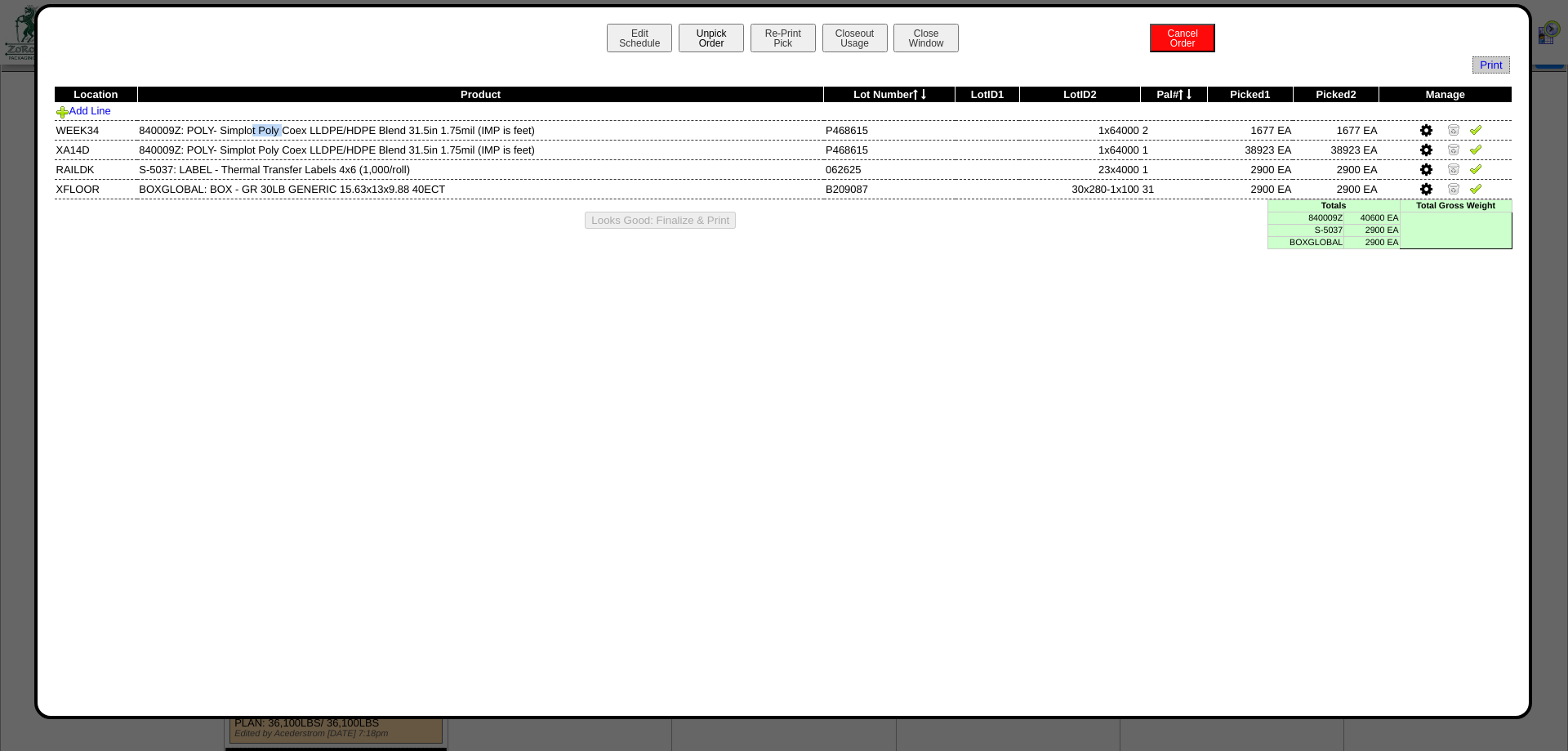
click at [728, 47] on button "Unpick Order" at bounding box center [712, 38] width 66 height 28
click at [711, 30] on button "Unpick Order" at bounding box center [712, 38] width 66 height 28
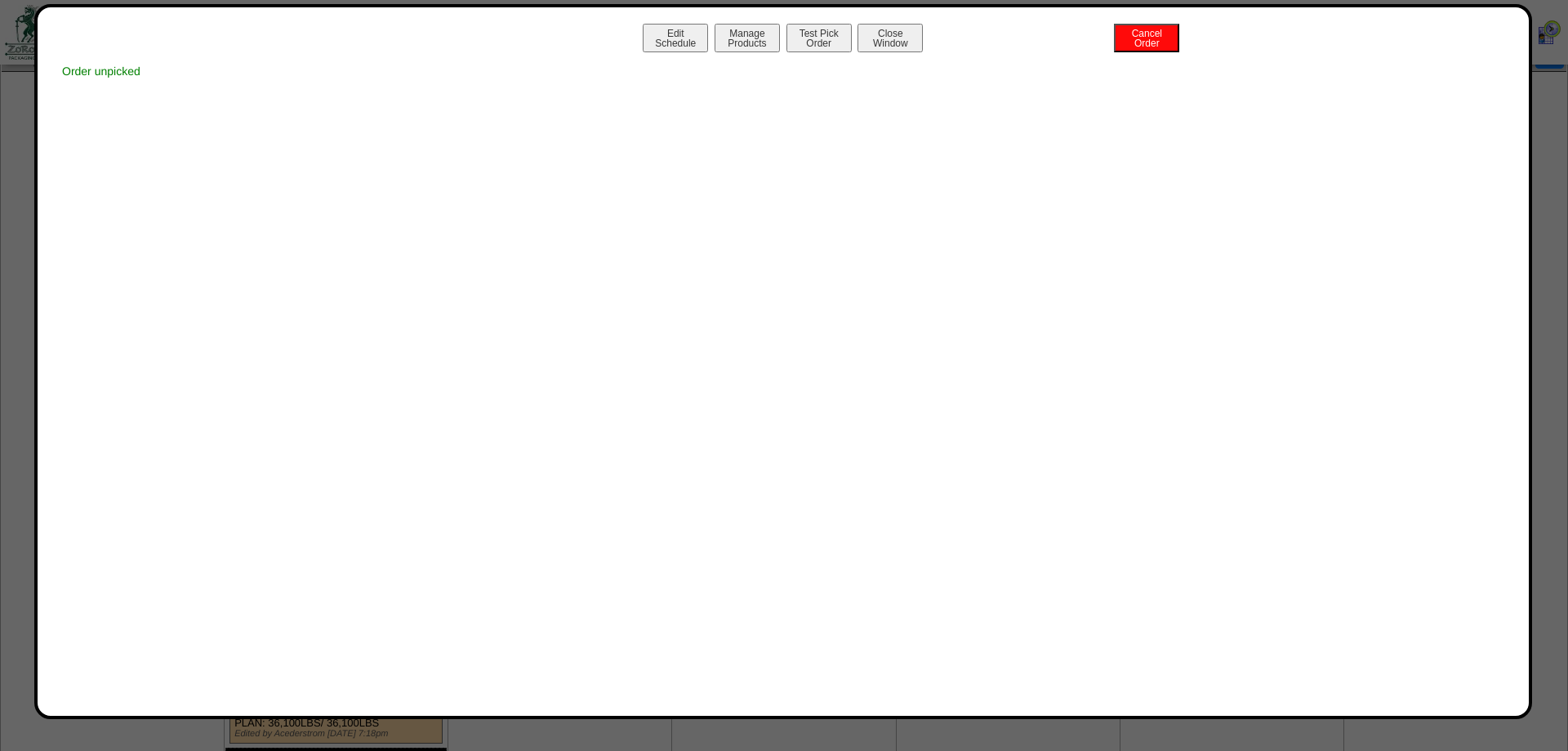
click at [758, 47] on button "Manage Products" at bounding box center [748, 38] width 66 height 28
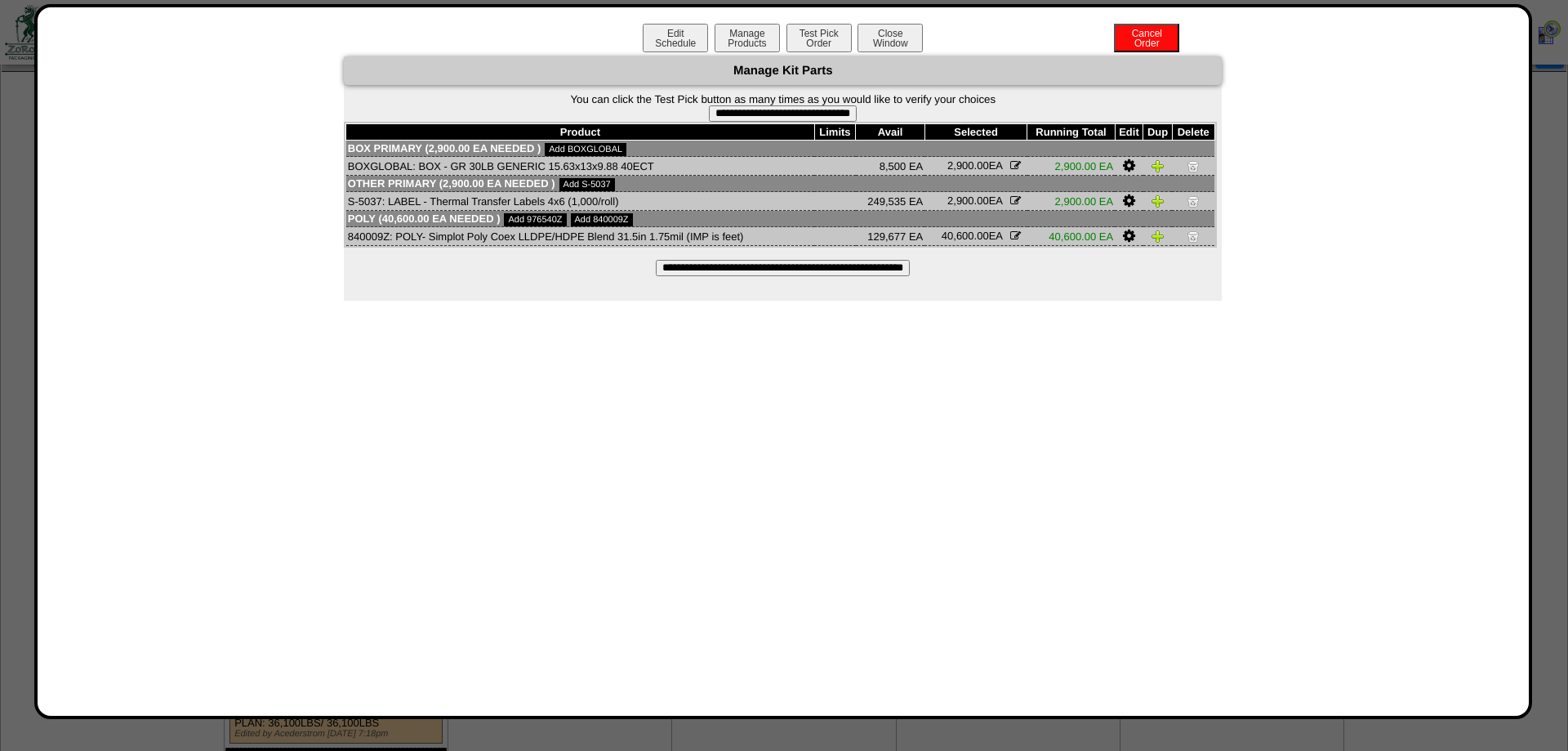
click at [768, 274] on input "**********" at bounding box center [783, 268] width 254 height 16
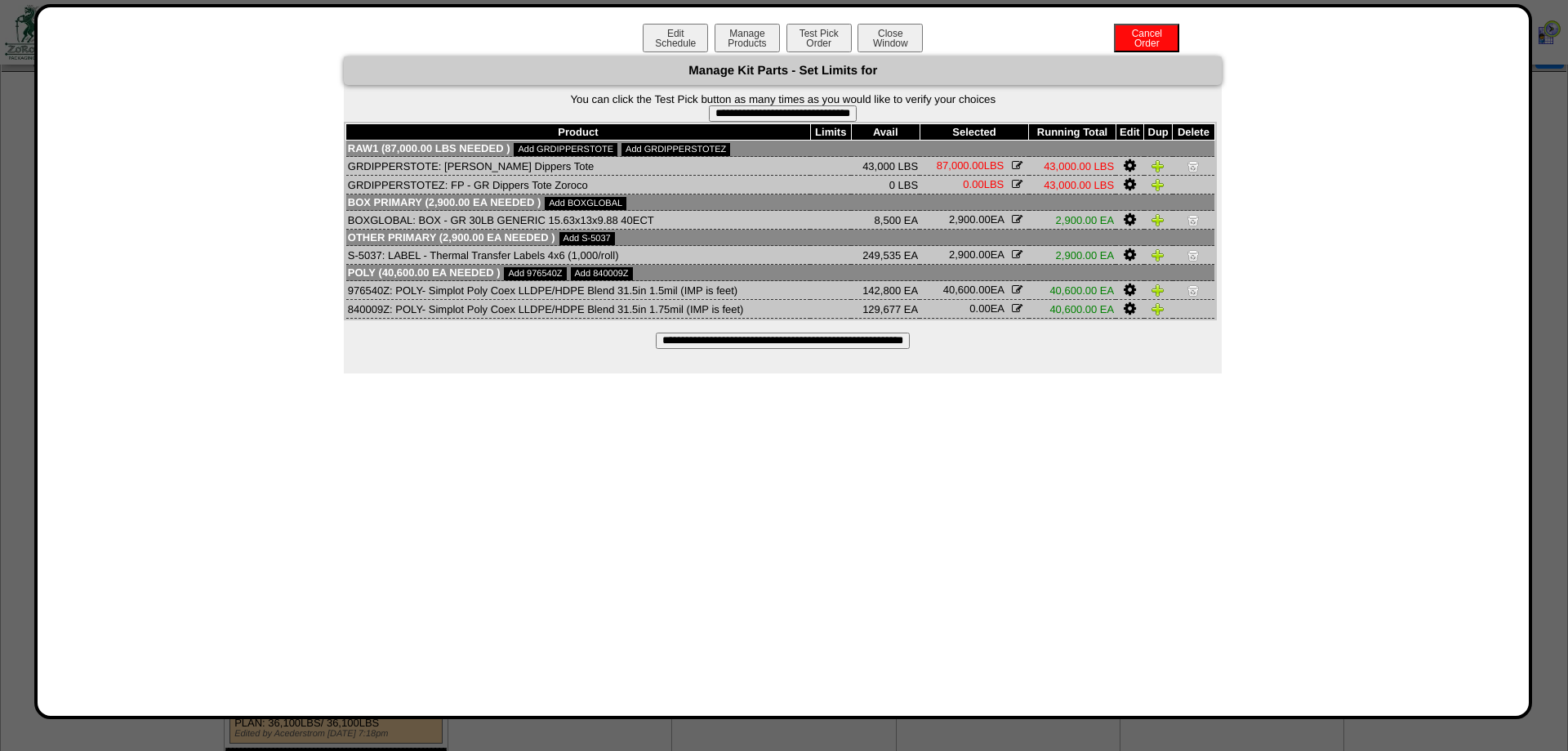
click at [368, 300] on td "976540Z: POLY- Simplot Poly Coex LLDPE/HDPE Blend 31.5in 1.5mil (IMP is feet)" at bounding box center [579, 290] width 464 height 19
copy td "976540Z"
